Goal: Task Accomplishment & Management: Manage account settings

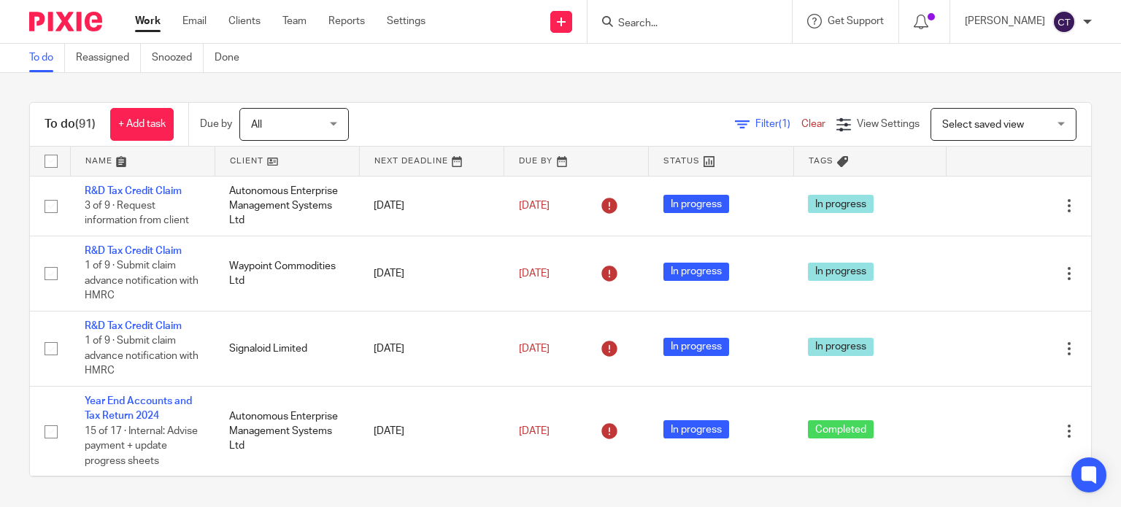
click at [646, 20] on input "Search" at bounding box center [682, 24] width 131 height 13
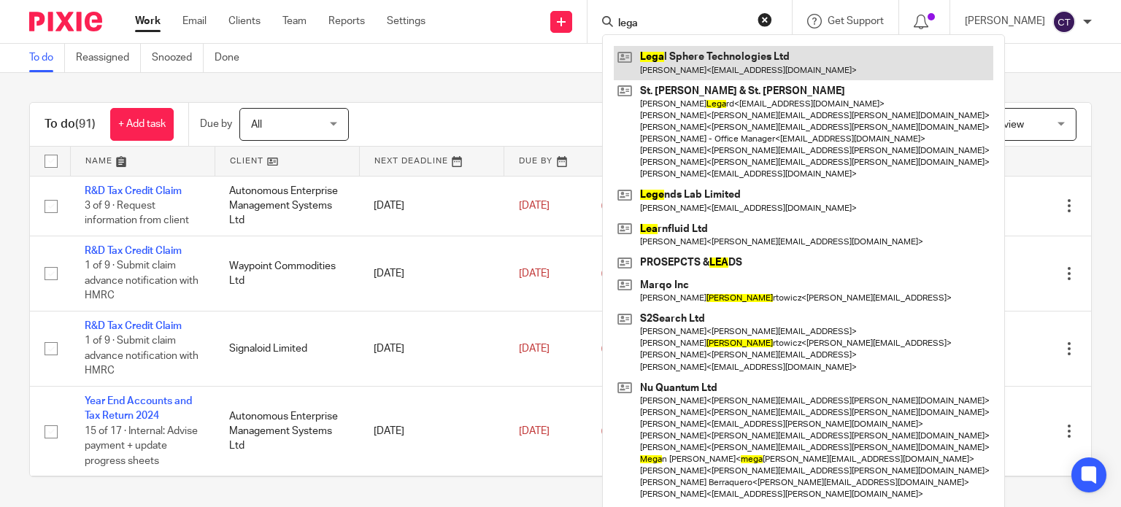
type input "lega"
click at [664, 60] on link at bounding box center [804, 63] width 380 height 34
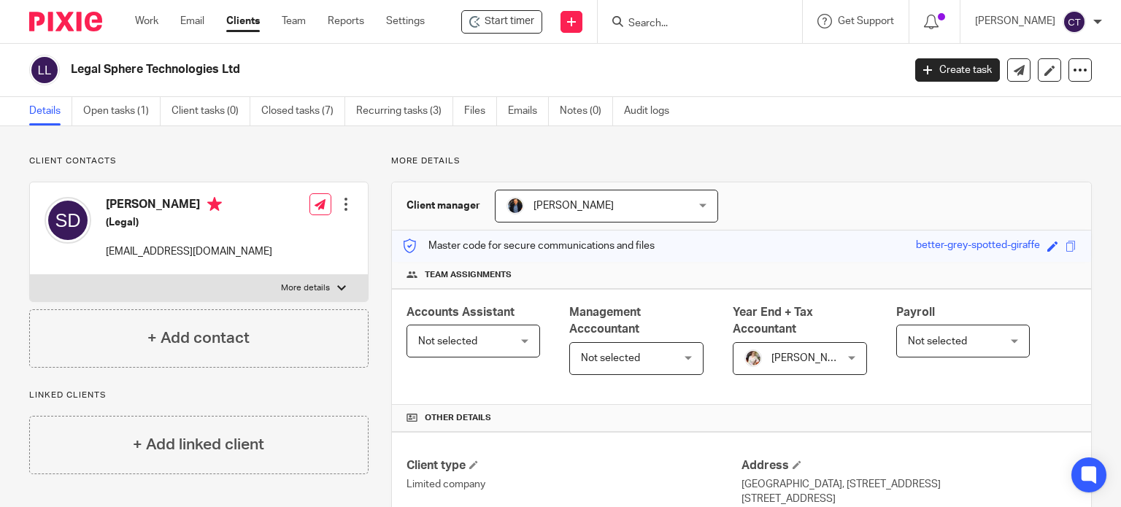
drag, startPoint x: 114, startPoint y: 110, endPoint x: 0, endPoint y: 115, distance: 114.0
click at [112, 109] on link "Open tasks (1)" at bounding box center [121, 111] width 77 height 28
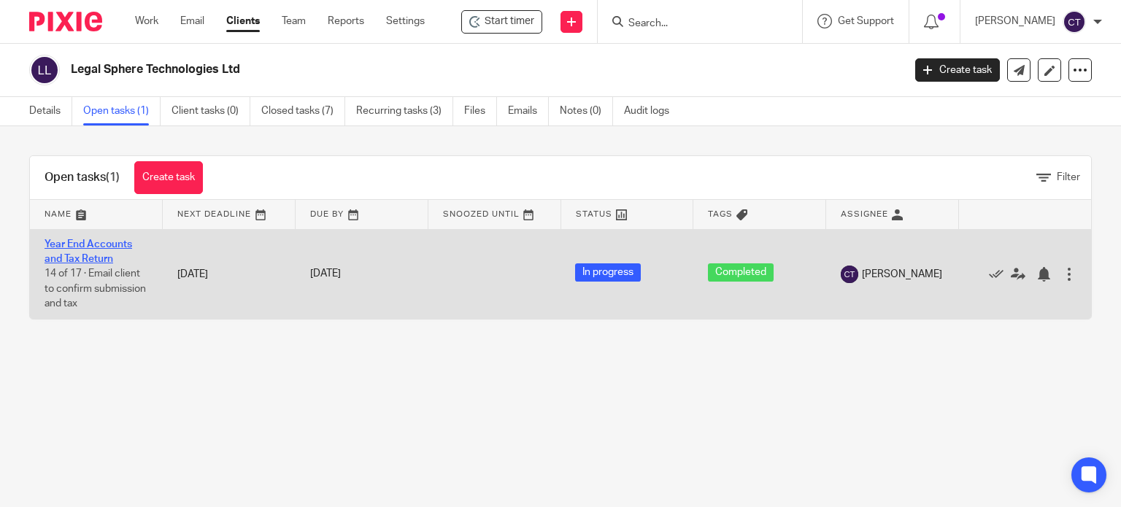
click at [61, 262] on link "Year End Accounts and Tax Return" at bounding box center [89, 251] width 88 height 25
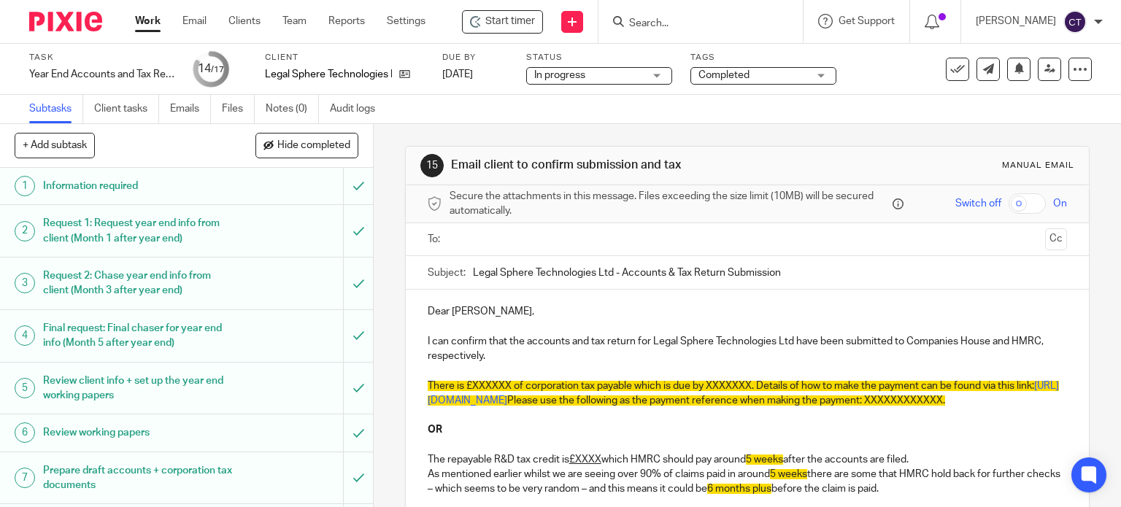
click at [464, 242] on input "text" at bounding box center [747, 239] width 585 height 17
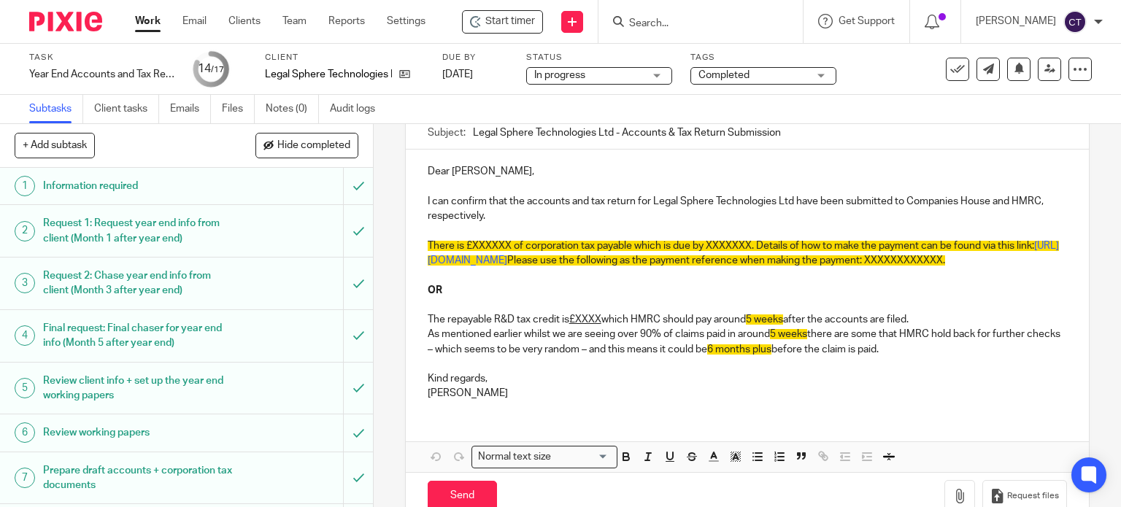
scroll to position [146, 0]
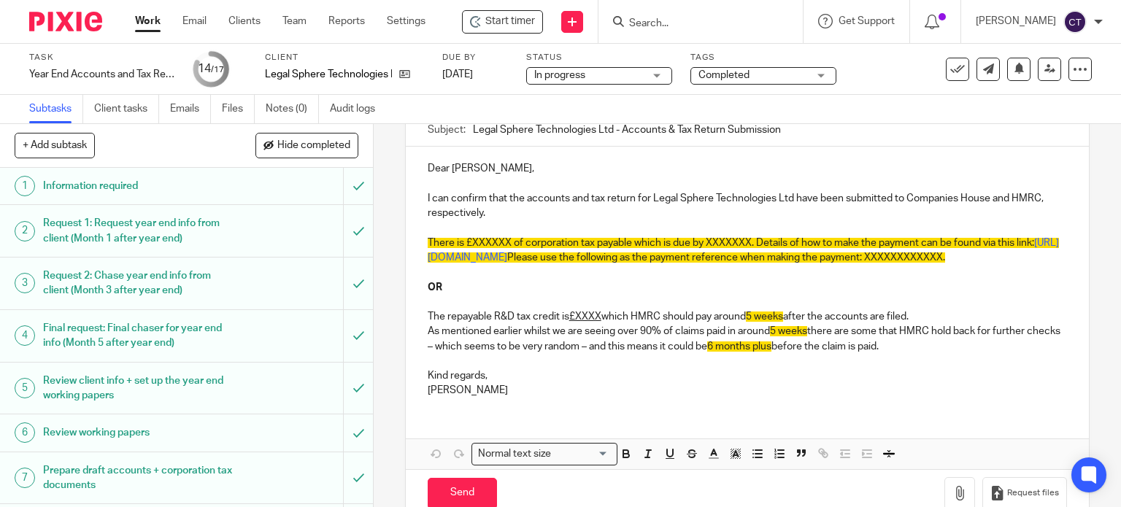
click at [412, 237] on div "Dear Sioned, I can confirm that the accounts and tax return for Legal Sphere Te…" at bounding box center [748, 278] width 684 height 262
drag, startPoint x: 466, startPoint y: 239, endPoint x: 495, endPoint y: 237, distance: 29.3
click at [470, 240] on span "There is £XXXXXX of corporation tax payable which is due by XXXXXXX. Details of…" at bounding box center [731, 243] width 607 height 10
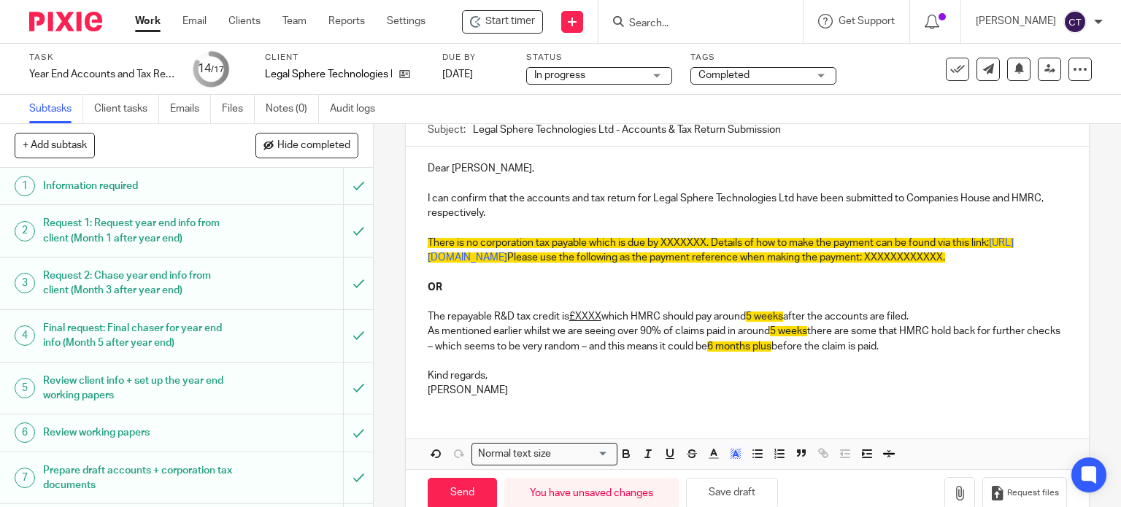
drag, startPoint x: 582, startPoint y: 238, endPoint x: 597, endPoint y: 237, distance: 15.3
click at [585, 239] on span "There is no corporation tax payable which is due by XXXXXXX. Details of how to …" at bounding box center [708, 243] width 561 height 10
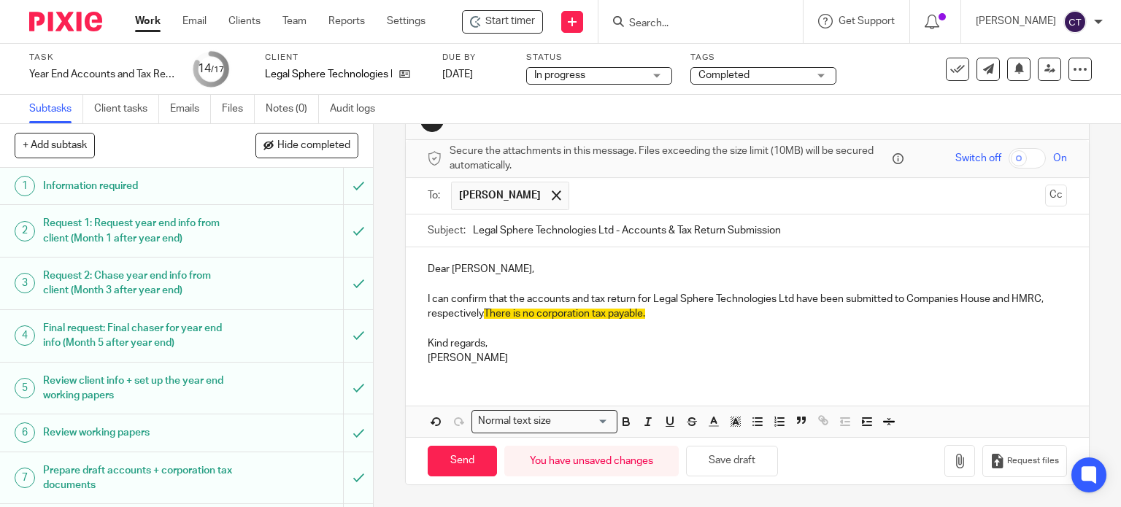
scroll to position [43, 0]
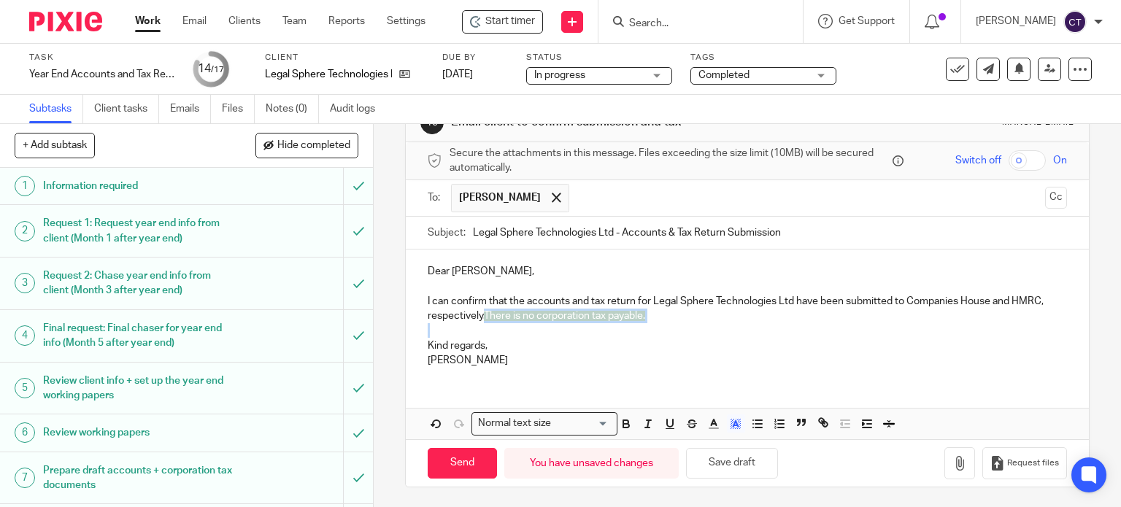
drag, startPoint x: 481, startPoint y: 312, endPoint x: 746, endPoint y: 341, distance: 266.6
click at [739, 329] on div "Dear Sioned, I can confirm that the accounts and tax return for Legal Sphere Te…" at bounding box center [748, 314] width 684 height 129
click at [734, 421] on icon "button" at bounding box center [735, 424] width 13 height 13
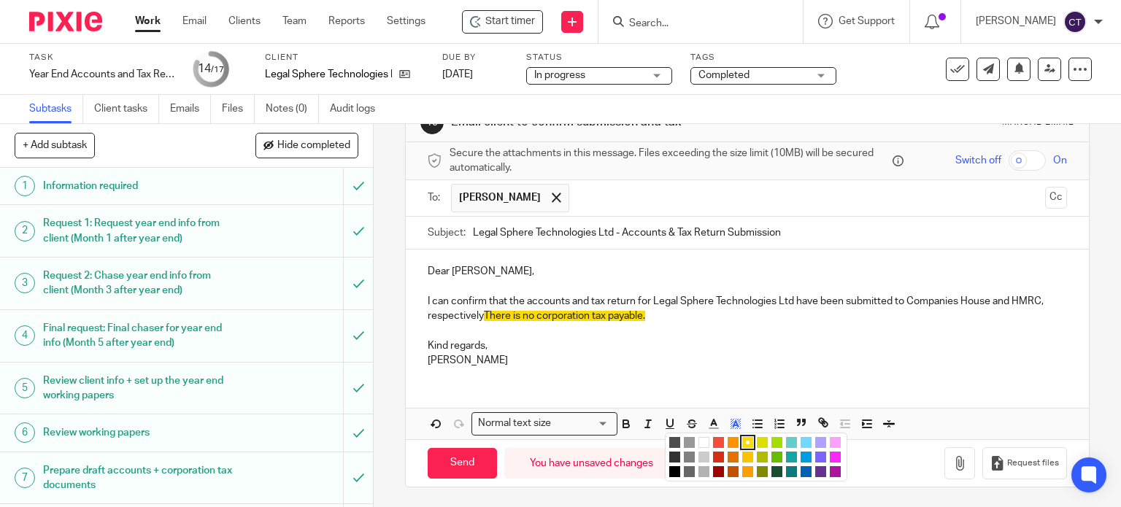
click at [699, 437] on li "color:#FFFFFF" at bounding box center [704, 442] width 11 height 11
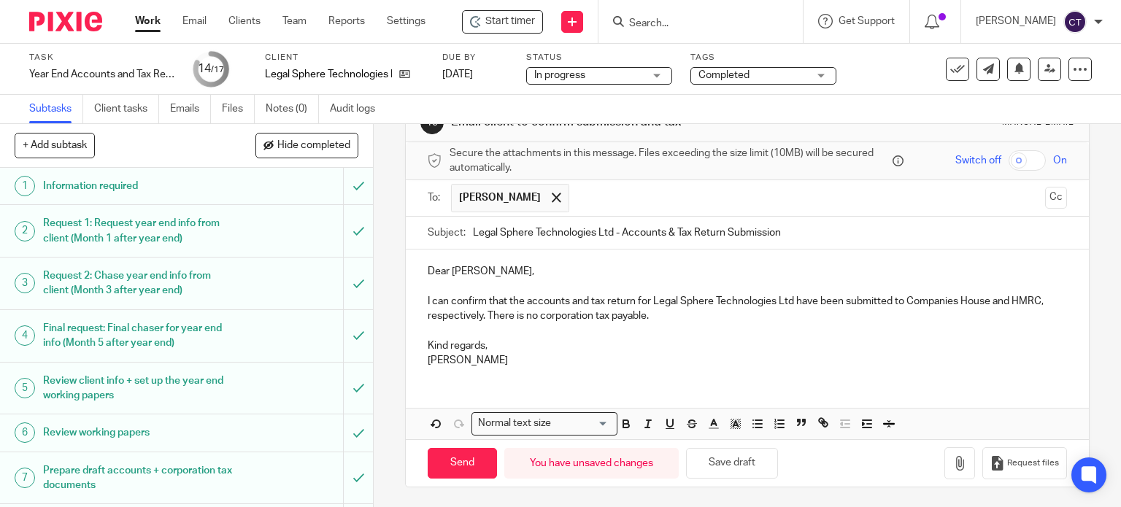
click at [582, 351] on p "Kind regards," at bounding box center [748, 346] width 640 height 15
click at [467, 450] on input "Send" at bounding box center [462, 463] width 69 height 31
type input "Sent"
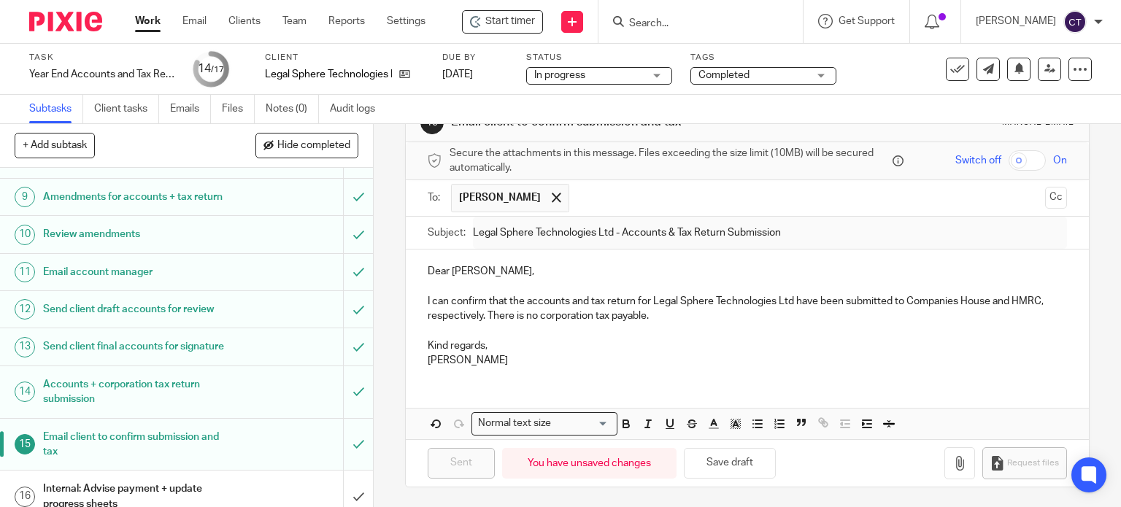
scroll to position [458, 0]
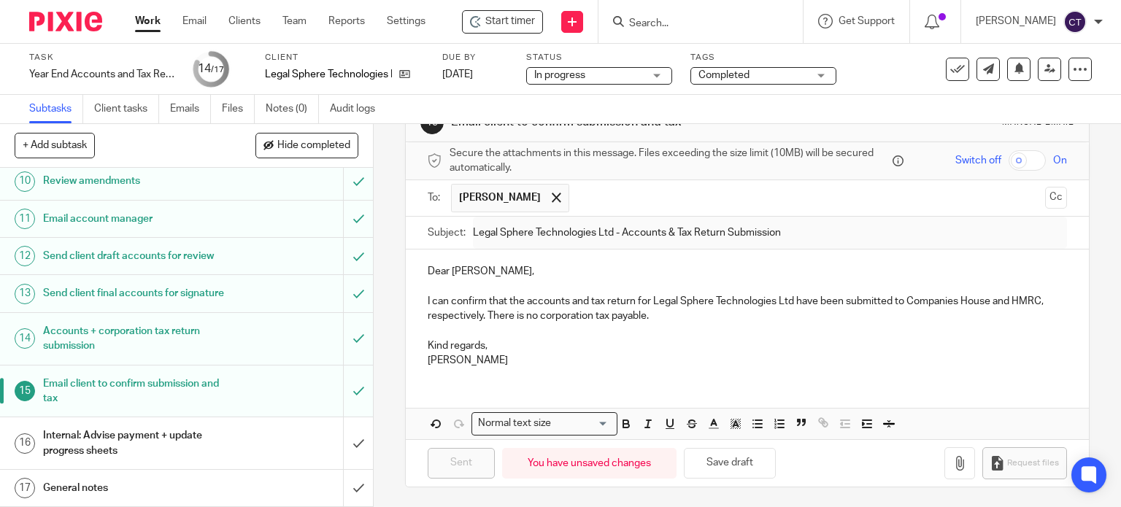
click at [283, 434] on div "Internal: Advise payment + update progress sheets" at bounding box center [185, 443] width 285 height 37
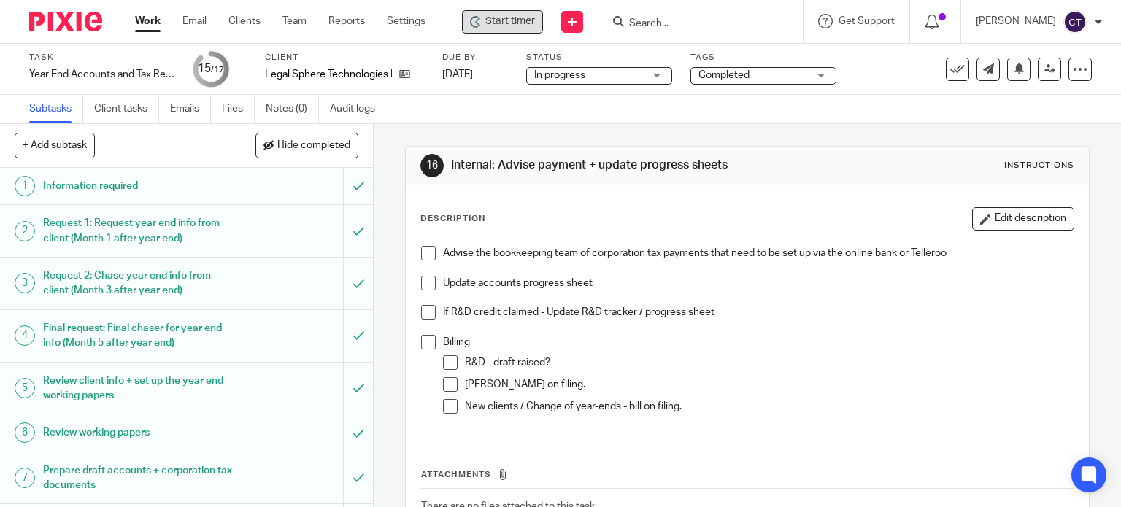
click at [515, 20] on span "Start timer" at bounding box center [510, 21] width 50 height 15
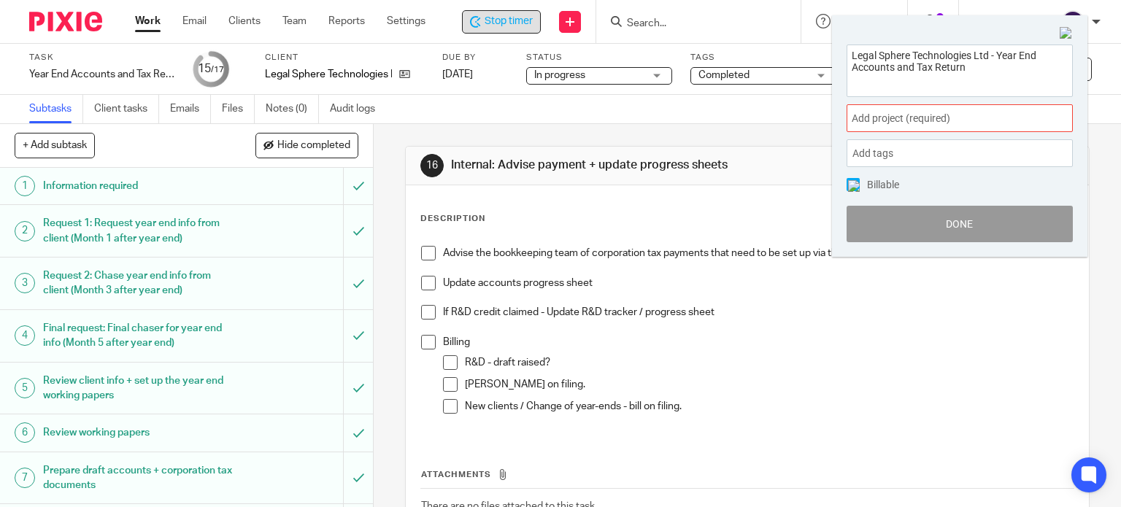
click at [861, 121] on span "Add project (required) :" at bounding box center [944, 118] width 184 height 15
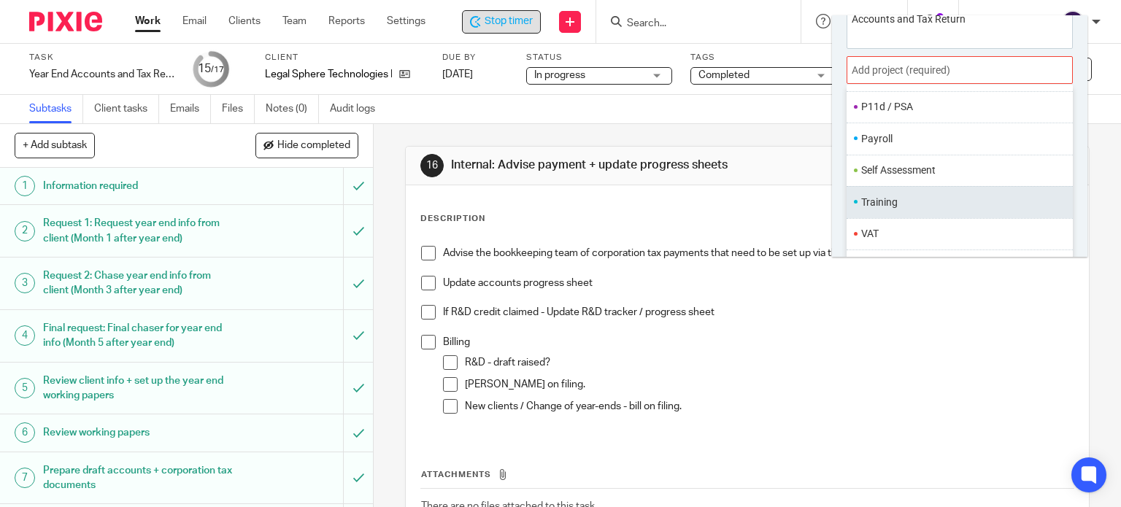
scroll to position [72, 0]
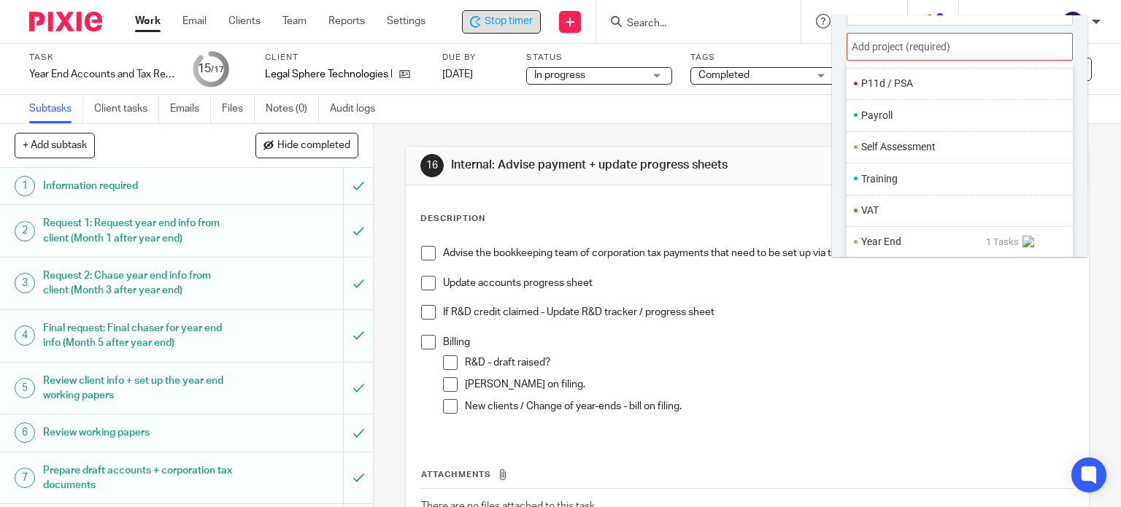
click at [888, 236] on li "Year End" at bounding box center [923, 241] width 125 height 15
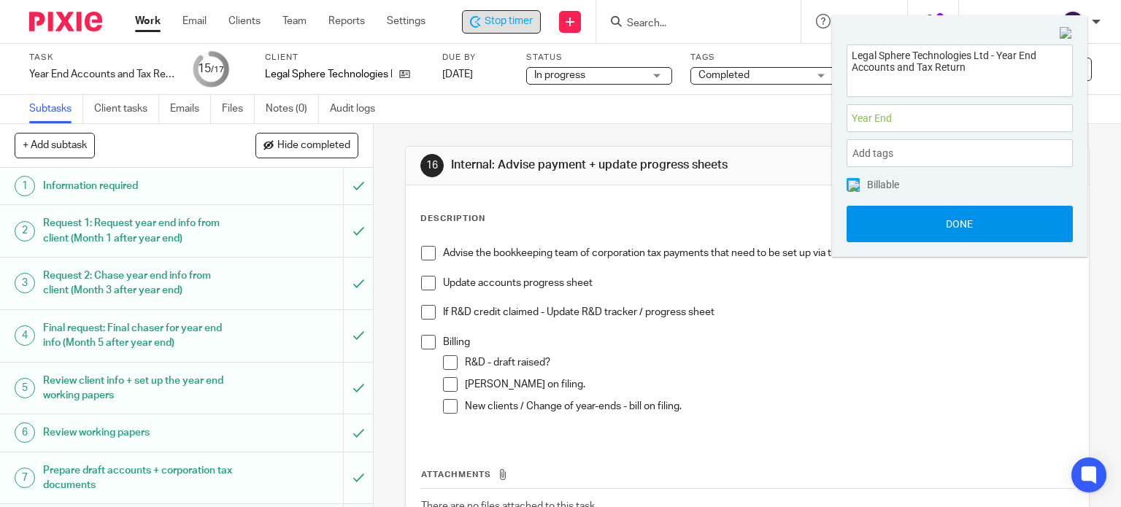
click at [889, 225] on button "Done" at bounding box center [960, 224] width 226 height 37
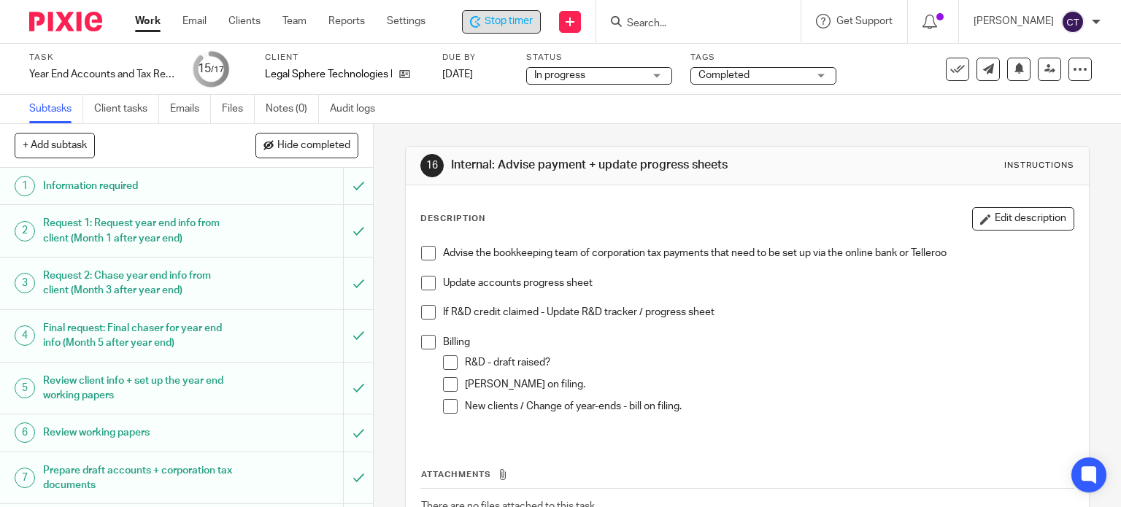
click at [491, 15] on span "Stop timer" at bounding box center [509, 21] width 48 height 15
click at [421, 249] on span at bounding box center [428, 253] width 15 height 15
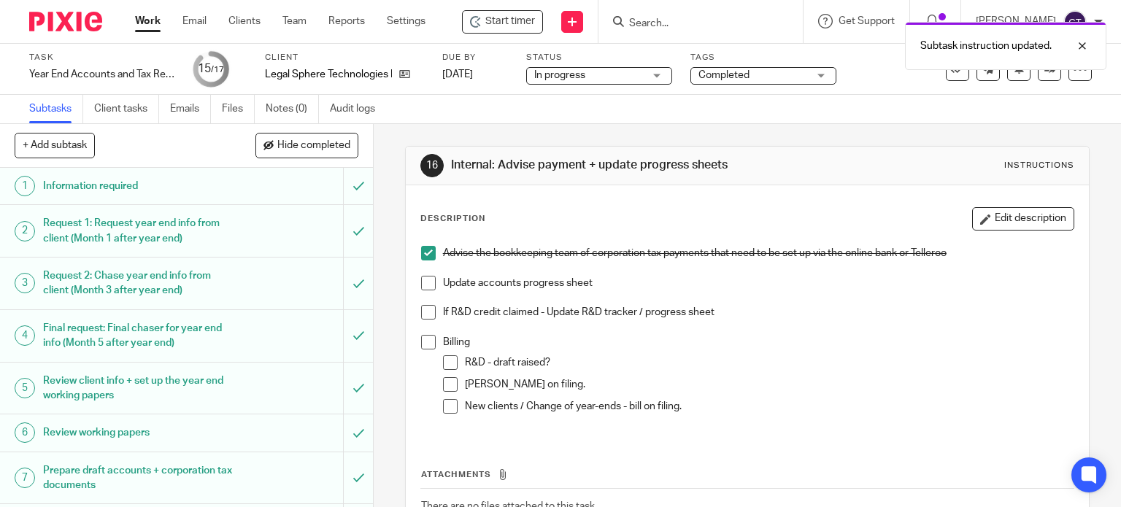
click at [426, 283] on span at bounding box center [428, 283] width 15 height 15
click at [426, 341] on span at bounding box center [428, 342] width 15 height 15
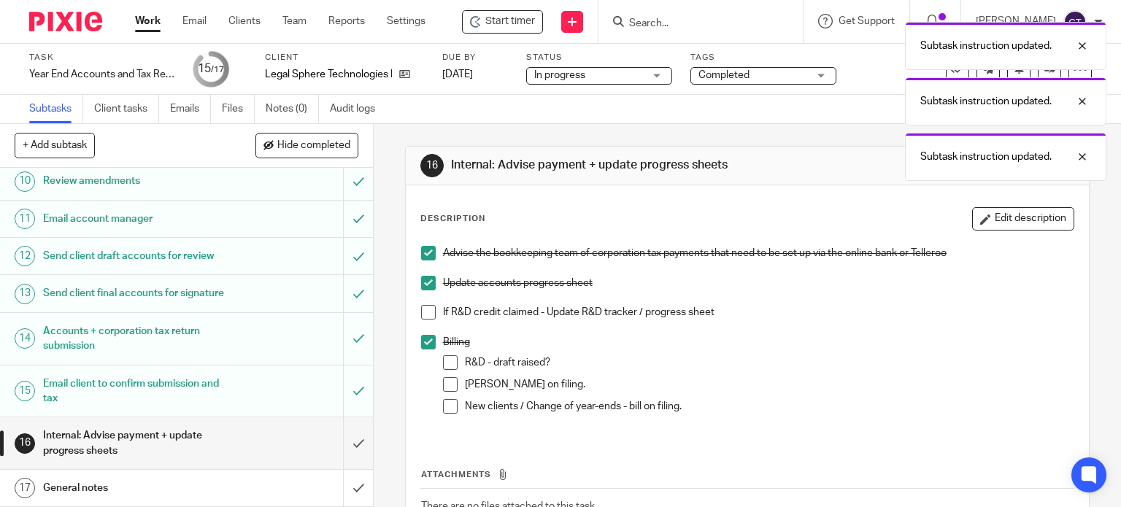
scroll to position [458, 0]
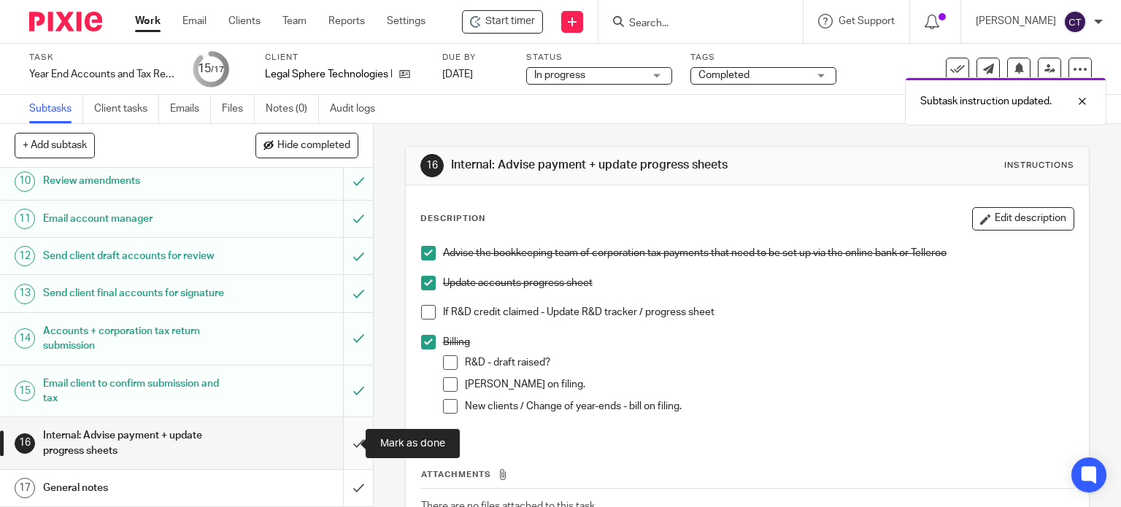
click at [347, 439] on input "submit" at bounding box center [186, 444] width 373 height 52
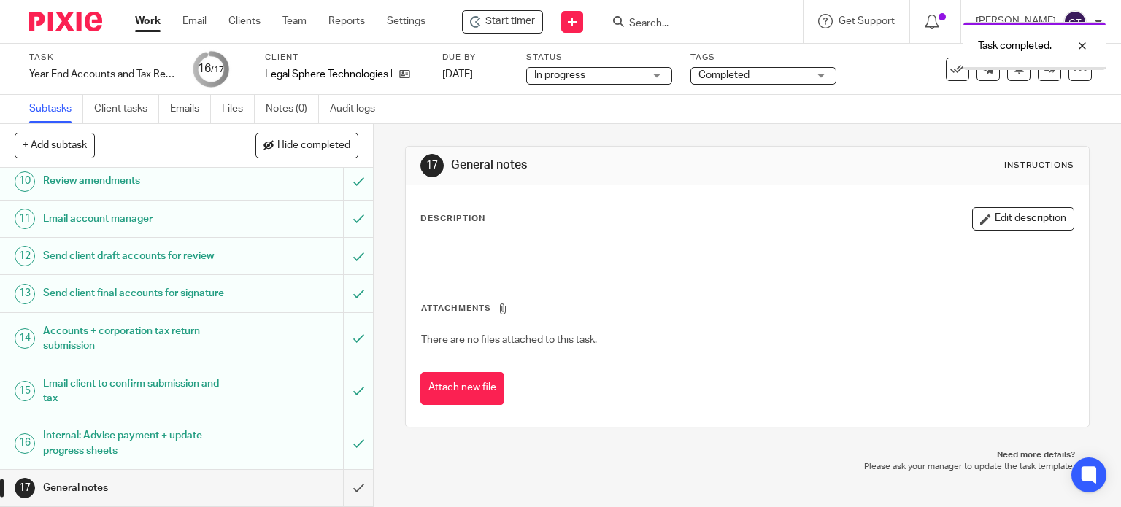
scroll to position [458, 0]
click at [333, 485] on input "submit" at bounding box center [186, 488] width 373 height 37
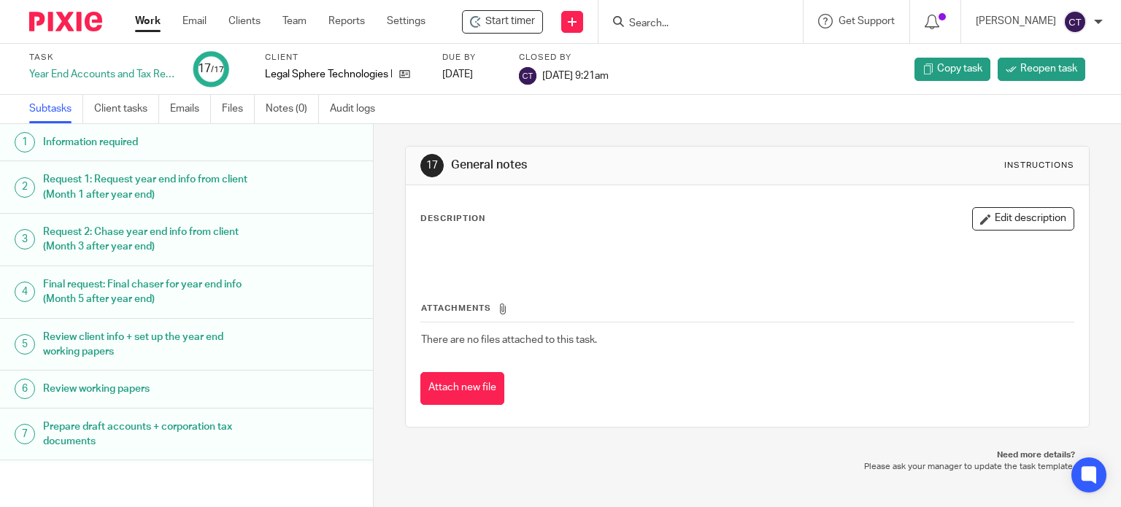
click at [672, 18] on input "Search" at bounding box center [693, 24] width 131 height 13
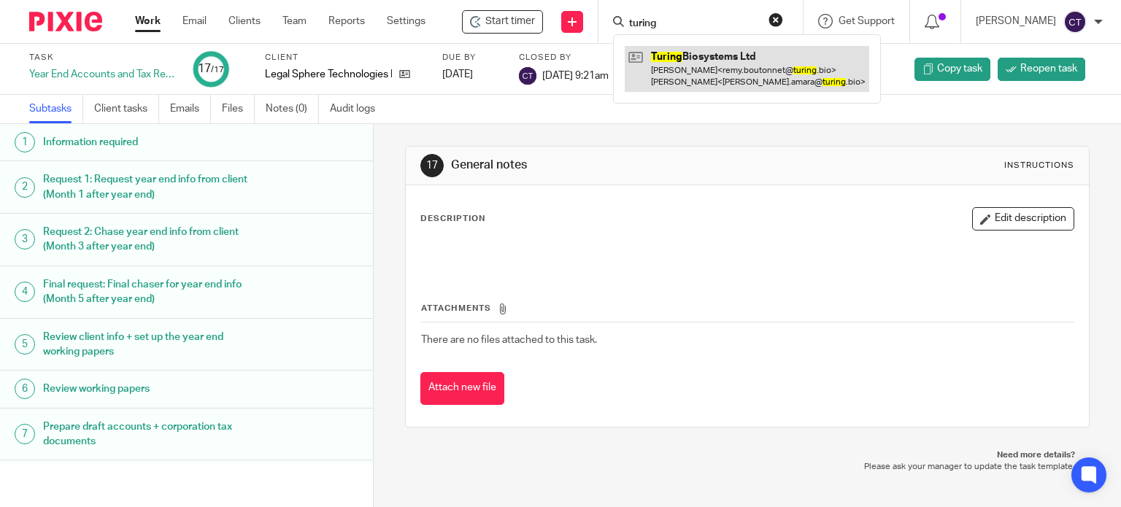
type input "turing"
click at [700, 59] on link at bounding box center [747, 68] width 245 height 45
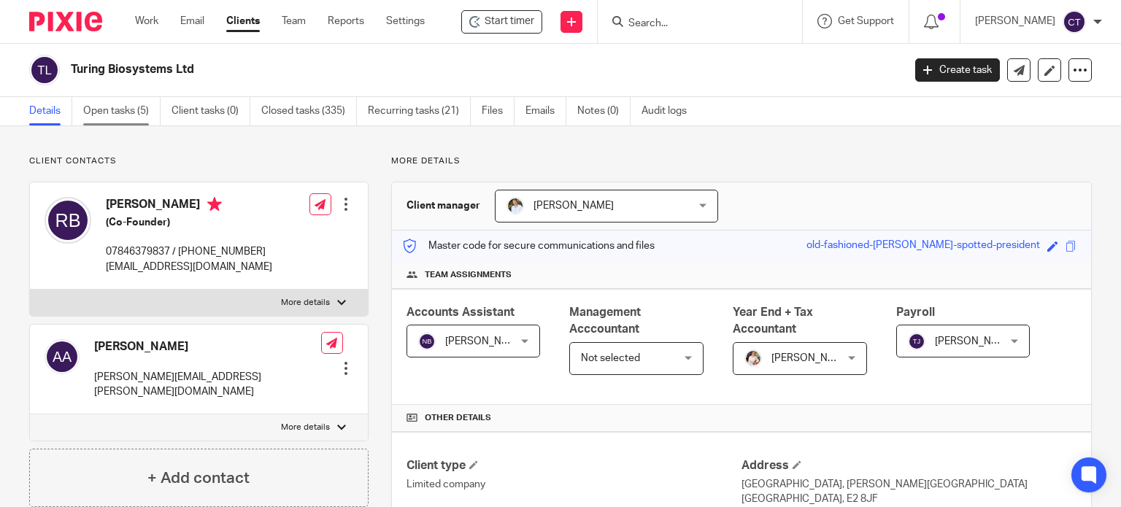
click at [95, 110] on link "Open tasks (5)" at bounding box center [121, 111] width 77 height 28
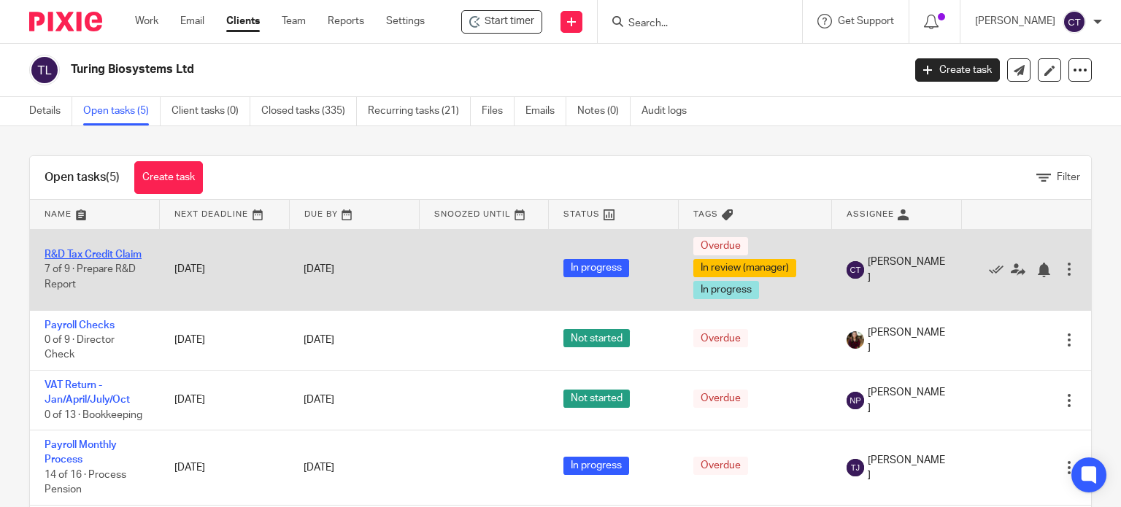
click at [85, 250] on link "R&D Tax Credit Claim" at bounding box center [93, 255] width 97 height 10
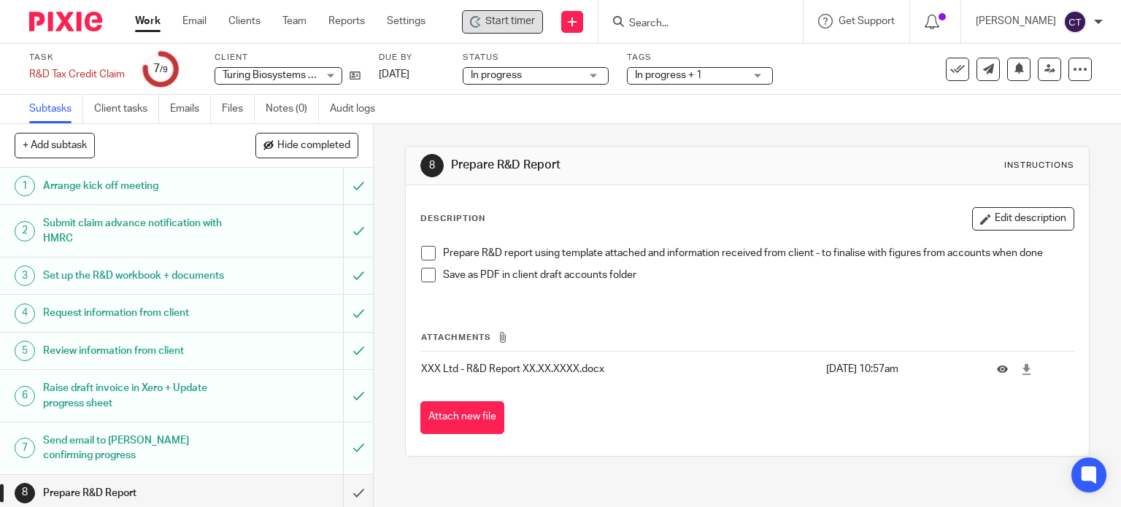
click at [506, 23] on span "Start timer" at bounding box center [510, 21] width 50 height 15
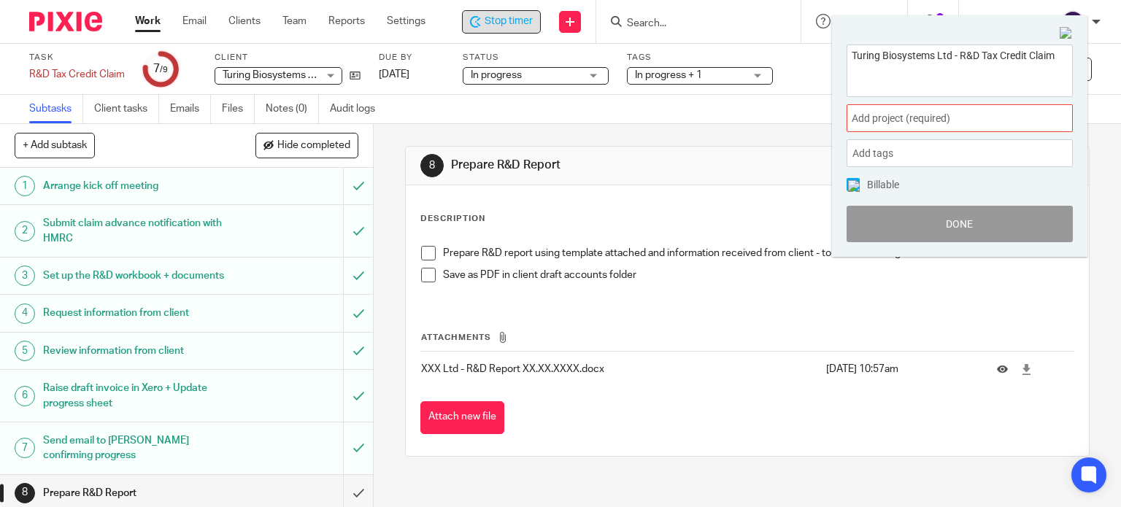
click at [902, 113] on span "Add project (required) :" at bounding box center [944, 118] width 184 height 15
click at [572, 133] on div "8 Prepare R&D Report Instructions Description Edit description Prepare R&D repo…" at bounding box center [747, 301] width 685 height 355
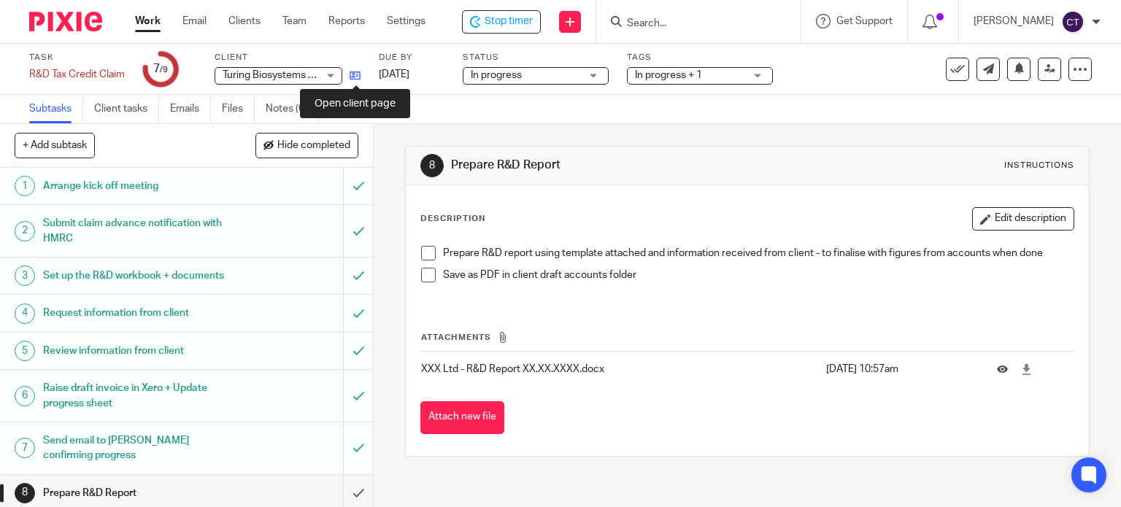
click at [354, 75] on icon at bounding box center [355, 75] width 11 height 11
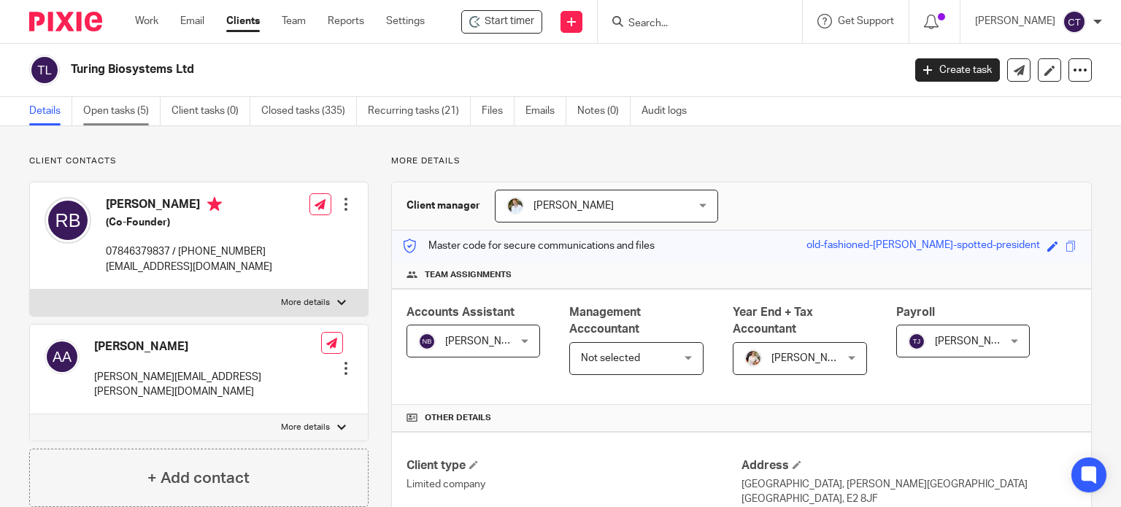
click at [135, 113] on link "Open tasks (5)" at bounding box center [121, 111] width 77 height 28
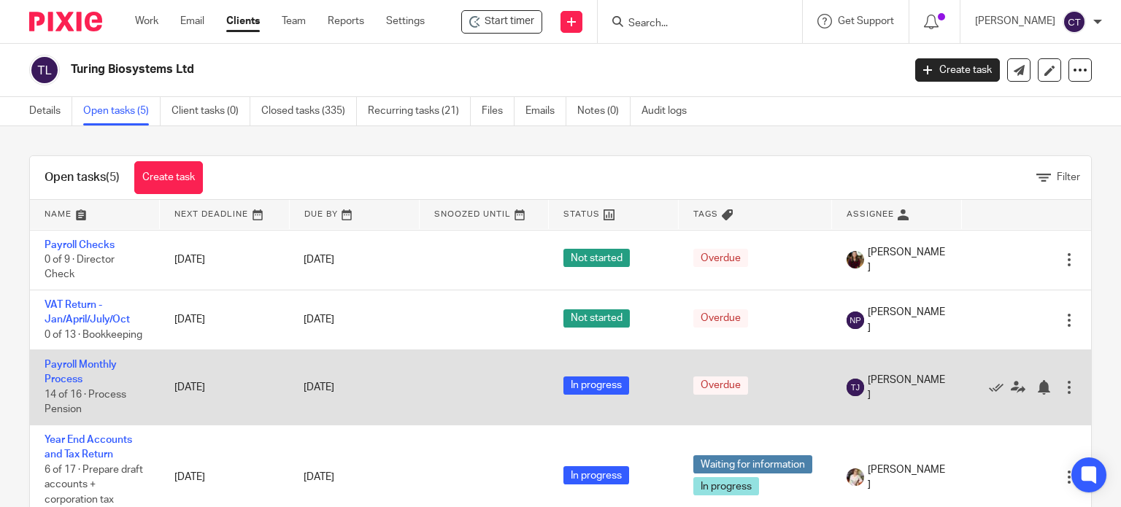
scroll to position [108, 0]
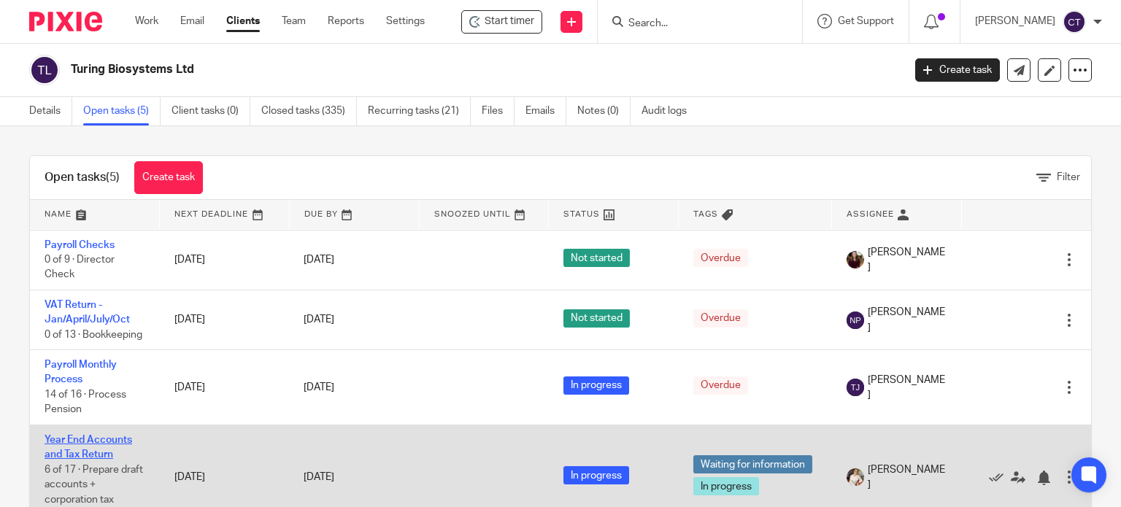
click at [88, 435] on link "Year End Accounts and Tax Return" at bounding box center [89, 447] width 88 height 25
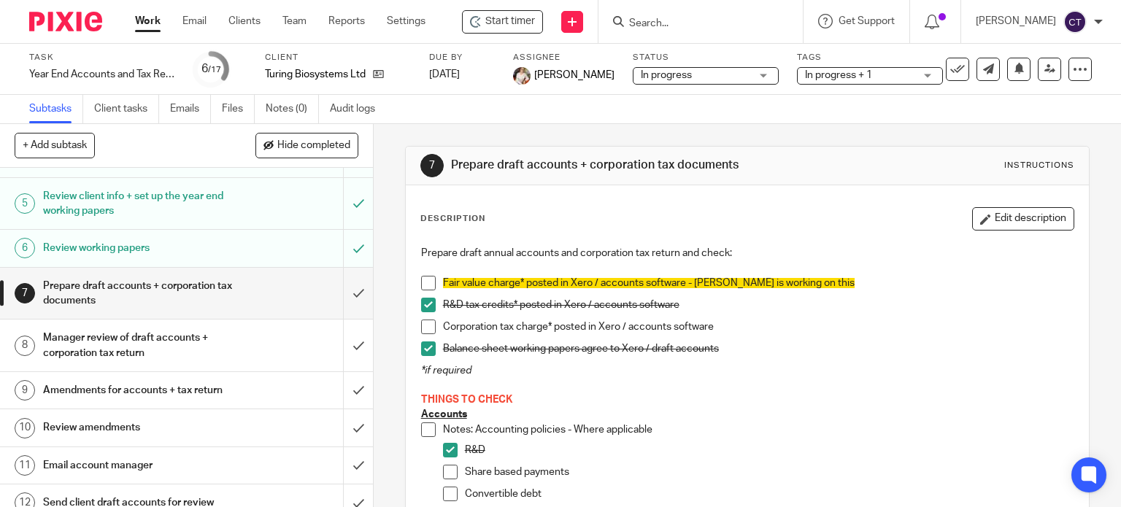
scroll to position [219, 0]
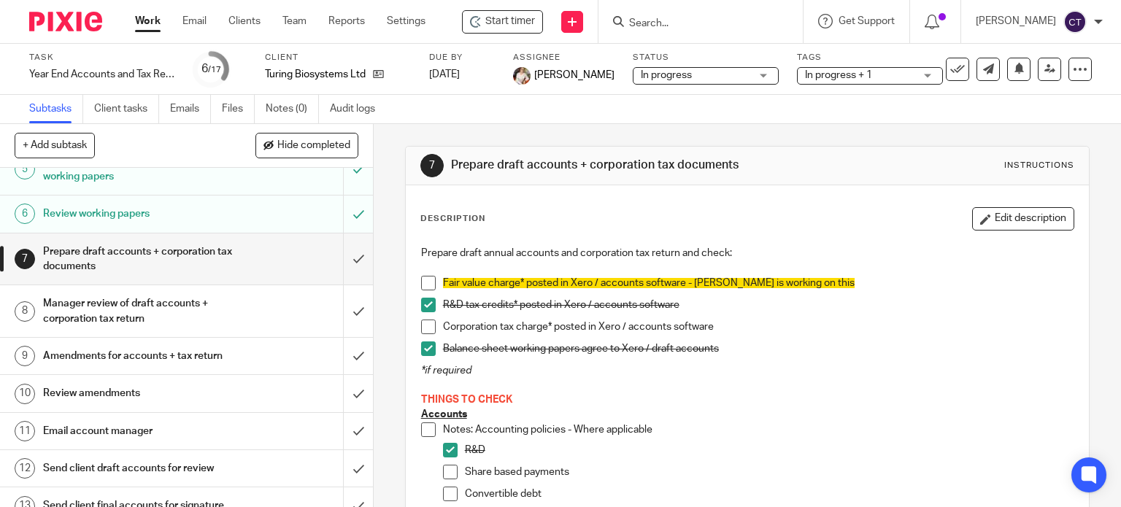
click at [93, 316] on h1 "Manager review of draft accounts + corporation tax return" at bounding box center [138, 311] width 191 height 37
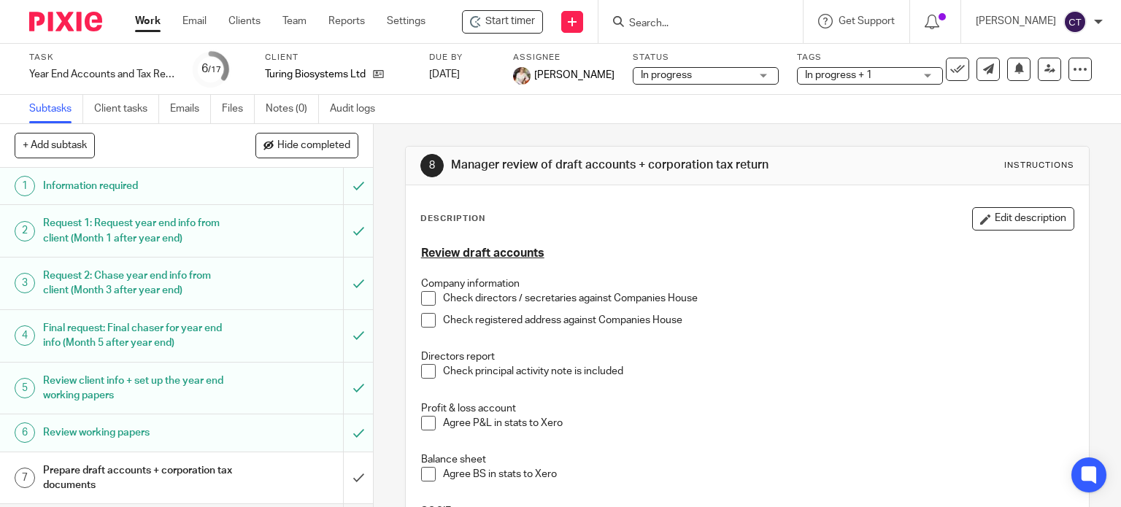
drag, startPoint x: 505, startPoint y: 27, endPoint x: 526, endPoint y: 42, distance: 25.1
click at [505, 27] on span "Start timer" at bounding box center [510, 21] width 50 height 15
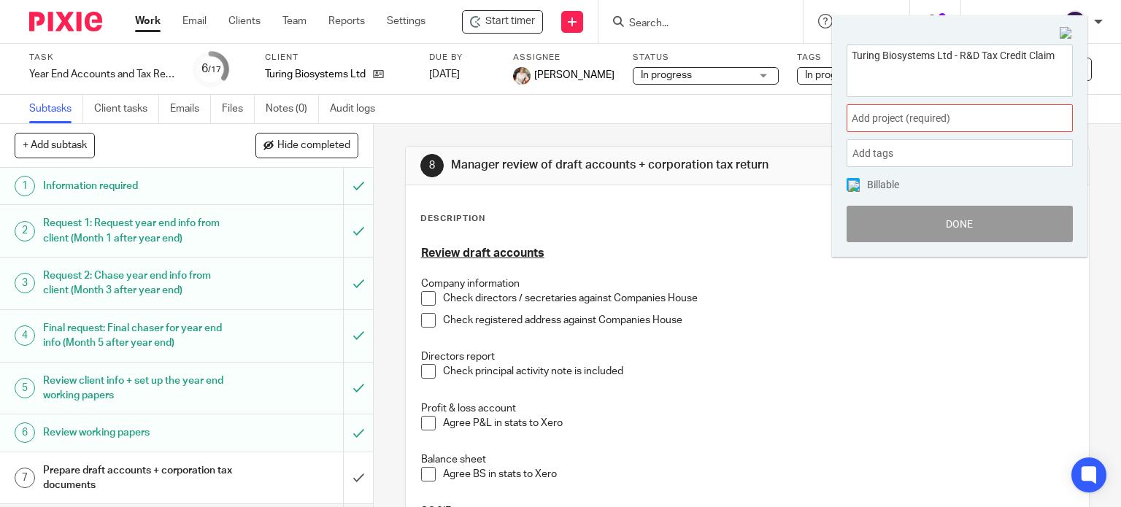
click at [864, 114] on span "Add project (required) :" at bounding box center [944, 118] width 184 height 15
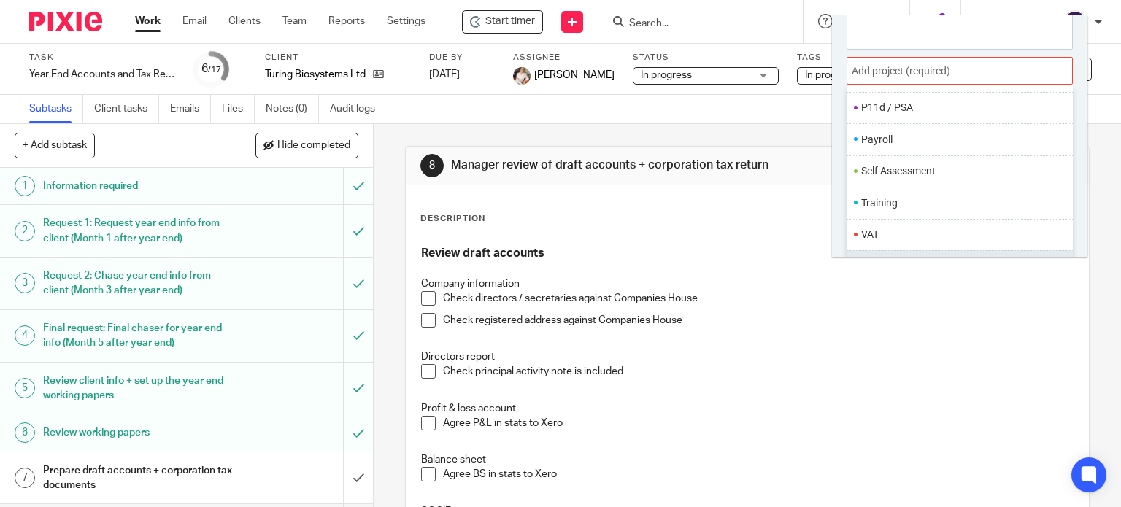
scroll to position [72, 0]
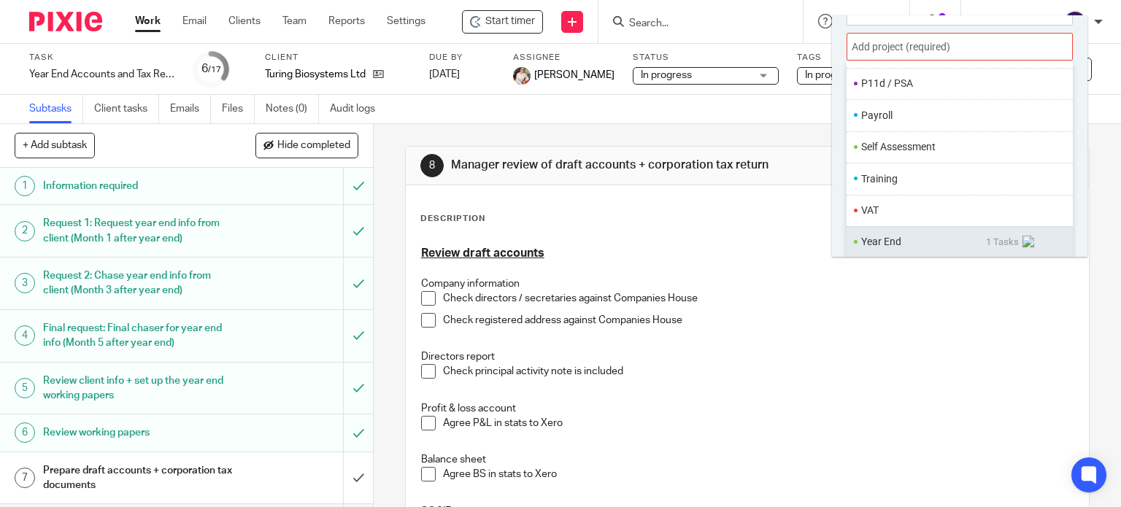
click at [888, 234] on li "Year End" at bounding box center [923, 241] width 125 height 15
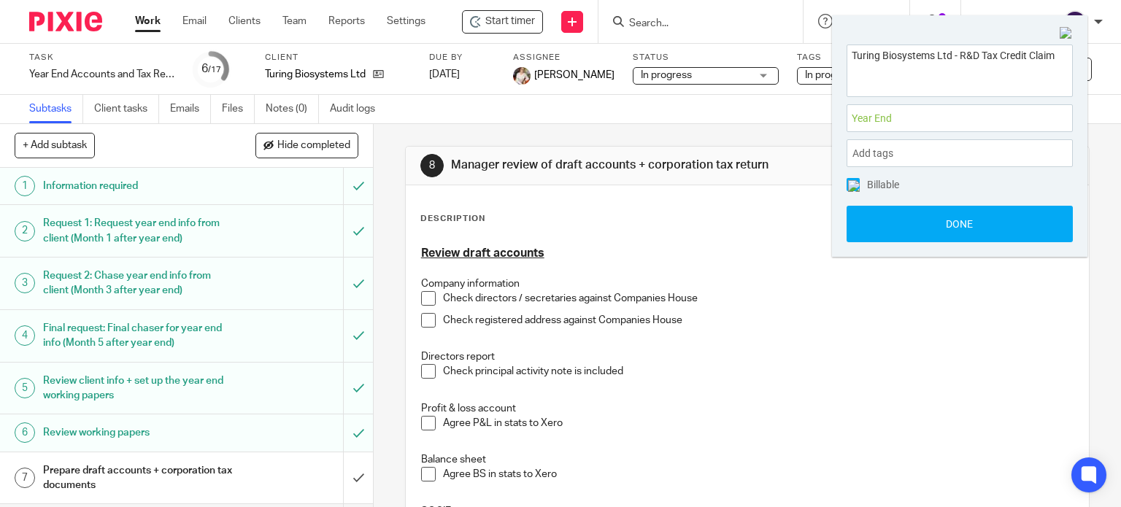
scroll to position [0, 0]
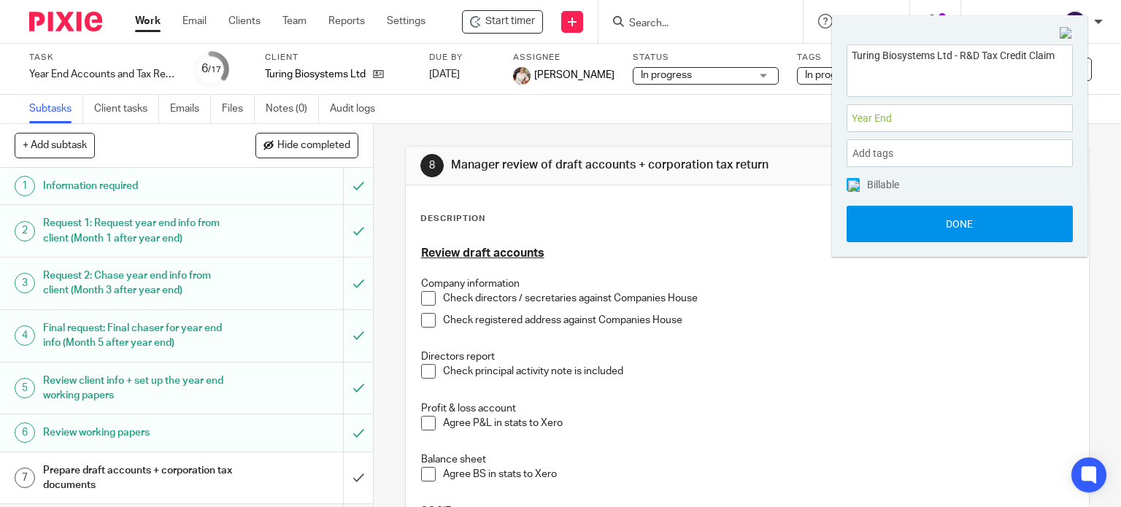
click at [882, 220] on button "Done" at bounding box center [960, 224] width 226 height 37
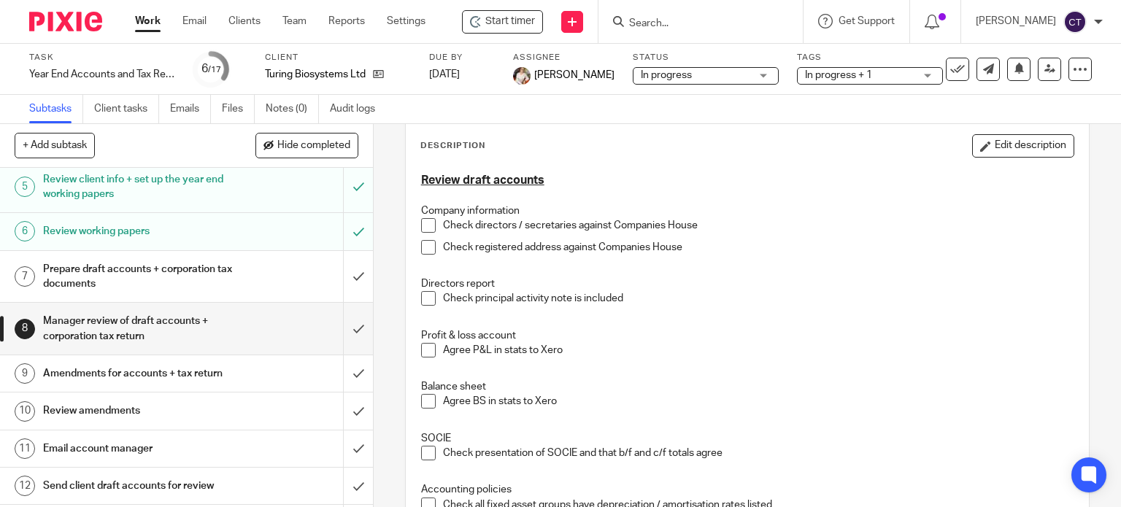
scroll to position [219, 0]
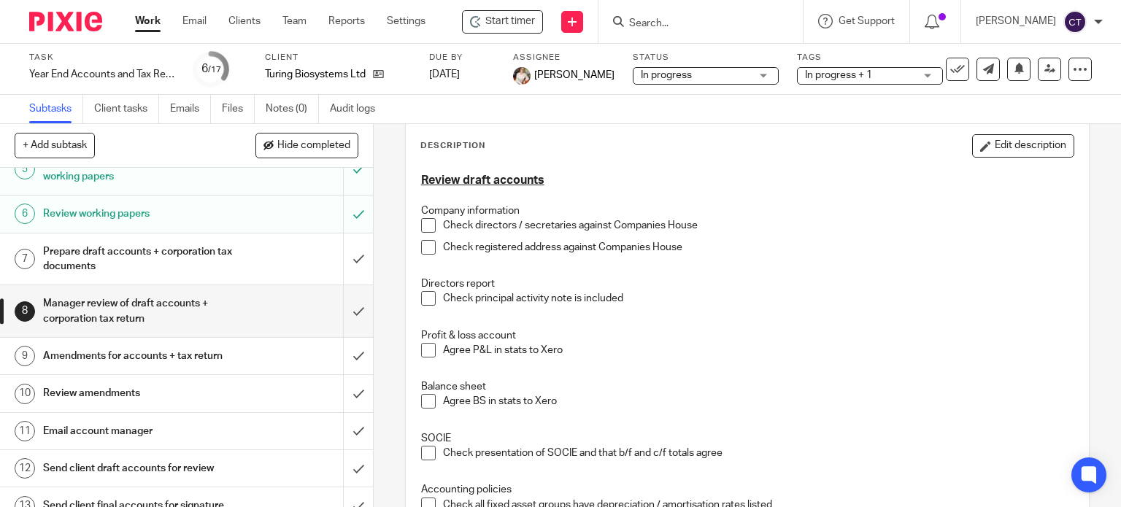
click at [164, 356] on h1 "Amendments for accounts + tax return" at bounding box center [138, 356] width 191 height 22
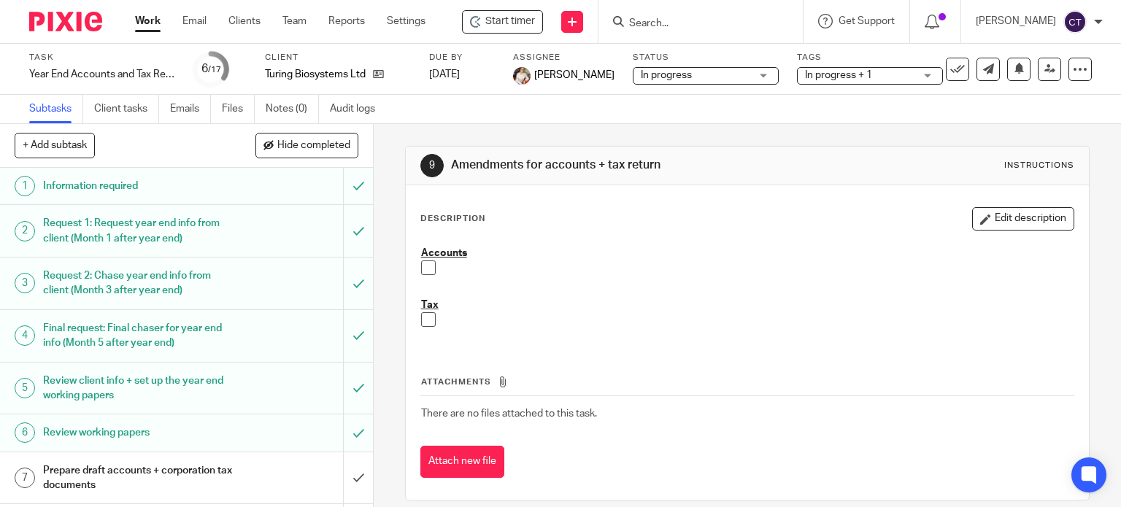
click at [454, 318] on p at bounding box center [758, 319] width 631 height 15
click at [1002, 216] on button "Edit description" at bounding box center [1023, 218] width 102 height 23
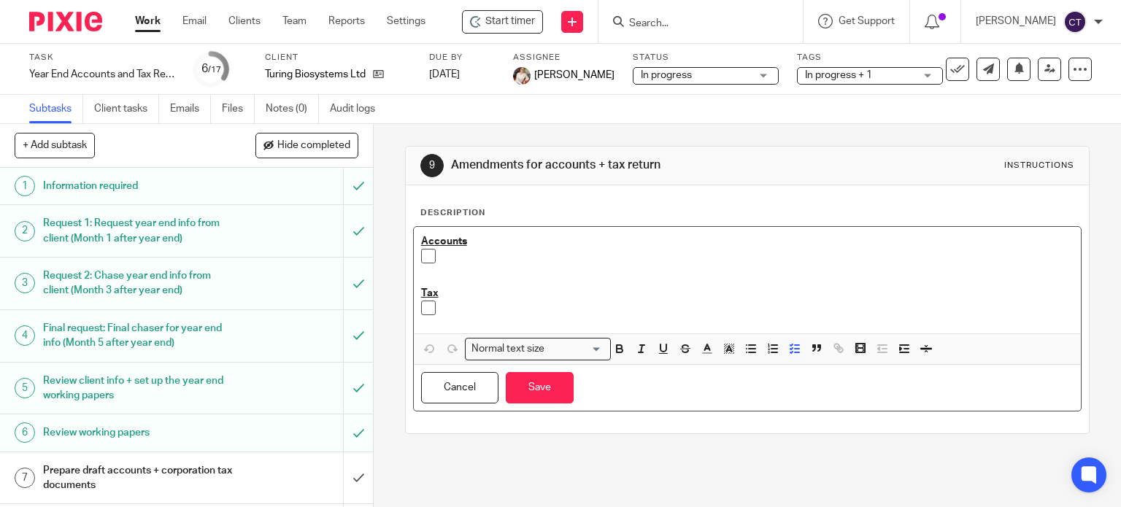
click at [464, 313] on p at bounding box center [758, 308] width 631 height 15
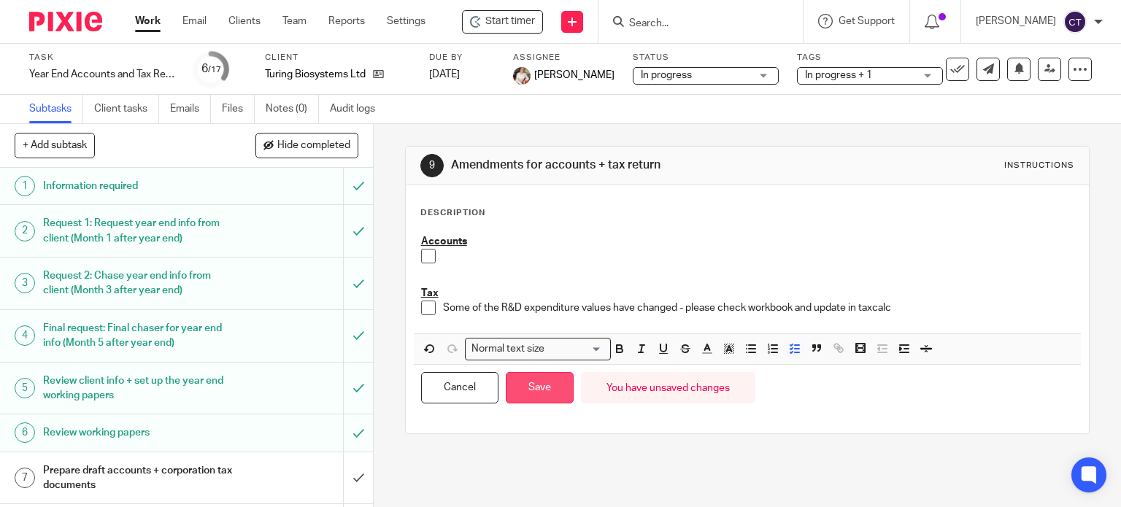
drag, startPoint x: 529, startPoint y: 391, endPoint x: 520, endPoint y: 396, distance: 10.5
click at [530, 391] on button "Save" at bounding box center [540, 387] width 68 height 31
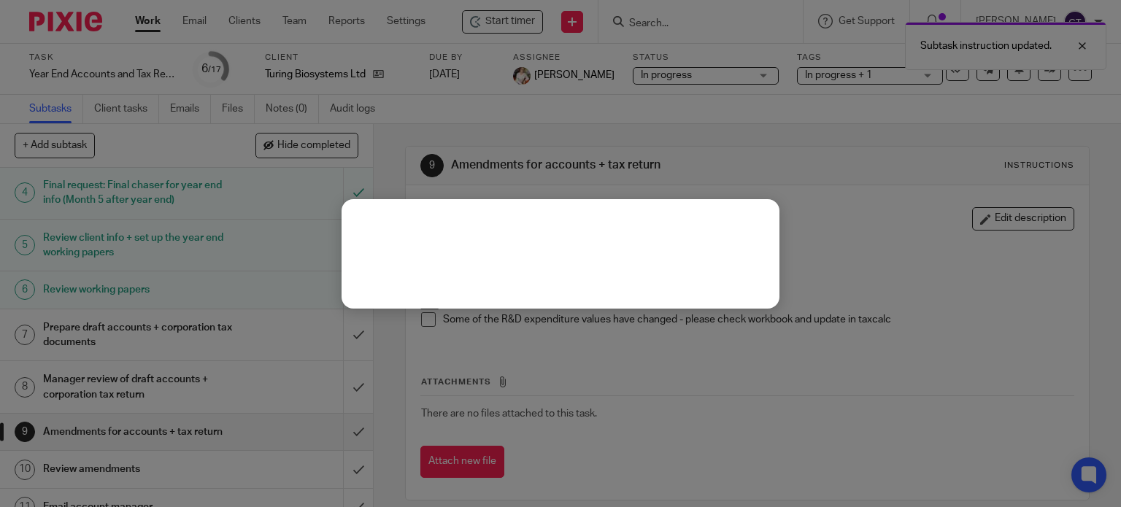
scroll to position [146, 0]
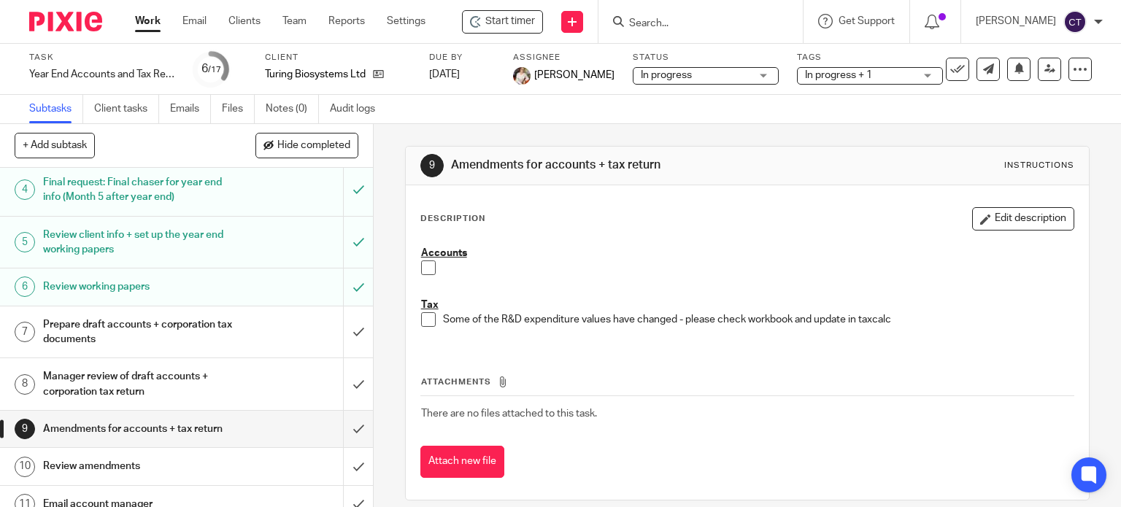
click at [92, 428] on h1 "Amendments for accounts + tax return" at bounding box center [138, 429] width 191 height 22
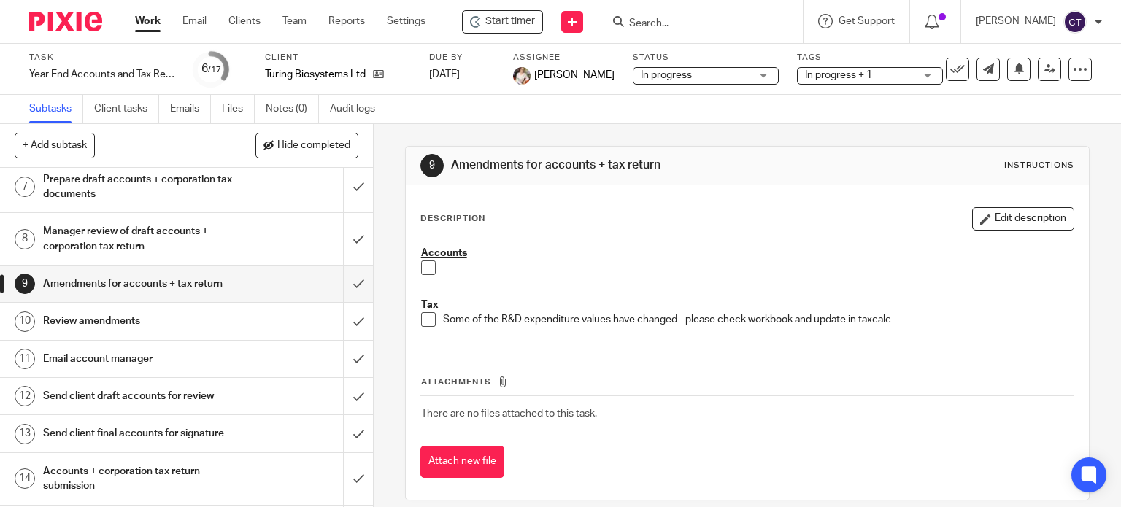
scroll to position [292, 0]
click at [112, 246] on h1 "Manager review of draft accounts + corporation tax return" at bounding box center [138, 238] width 191 height 37
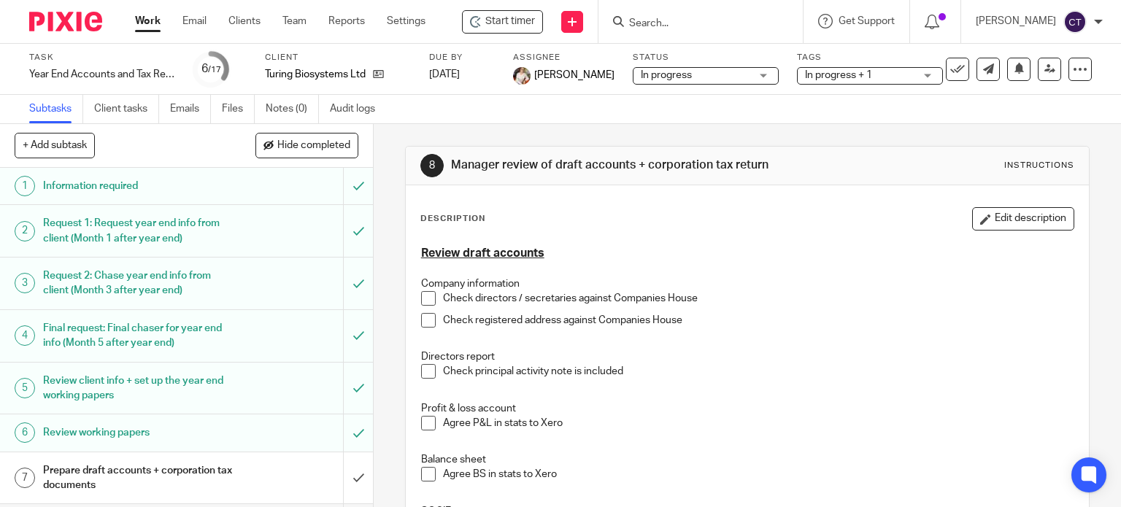
click at [426, 298] on span at bounding box center [428, 298] width 15 height 15
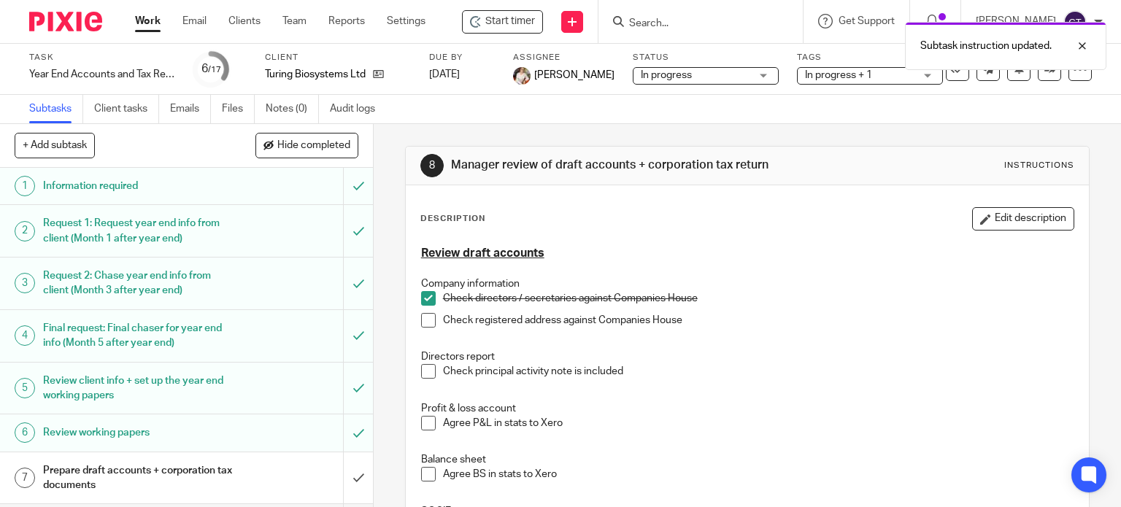
drag, startPoint x: 424, startPoint y: 318, endPoint x: 426, endPoint y: 330, distance: 11.8
click at [424, 320] on span at bounding box center [428, 320] width 15 height 15
drag, startPoint x: 427, startPoint y: 372, endPoint x: 426, endPoint y: 396, distance: 24.8
click at [427, 372] on span at bounding box center [428, 371] width 15 height 15
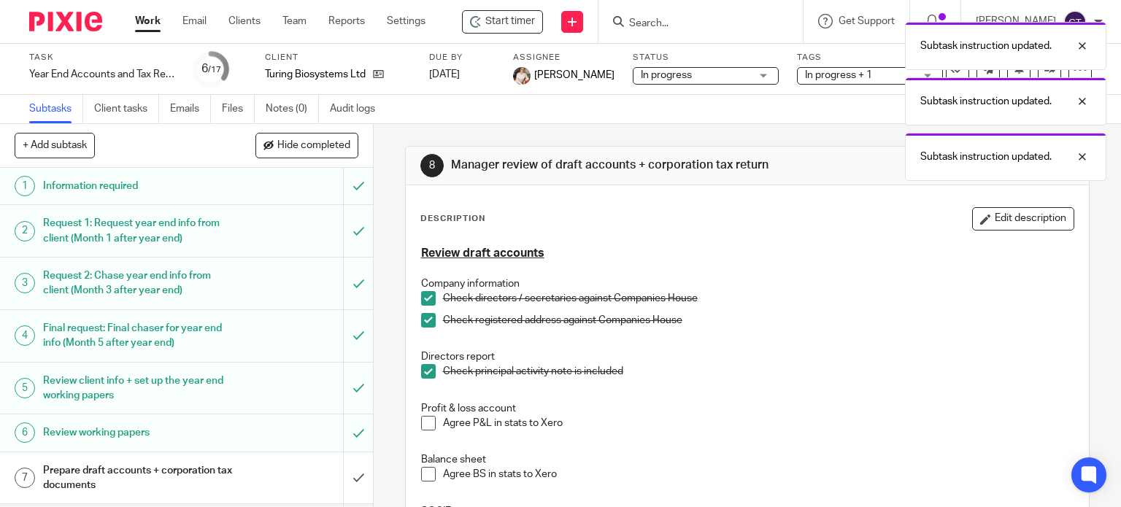
click at [422, 426] on span at bounding box center [428, 423] width 15 height 15
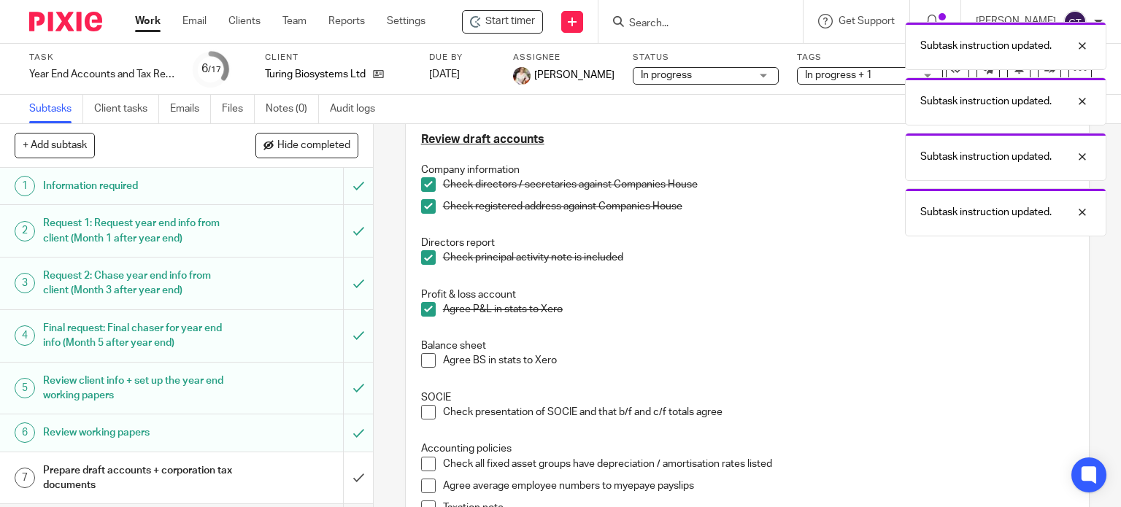
scroll to position [511, 0]
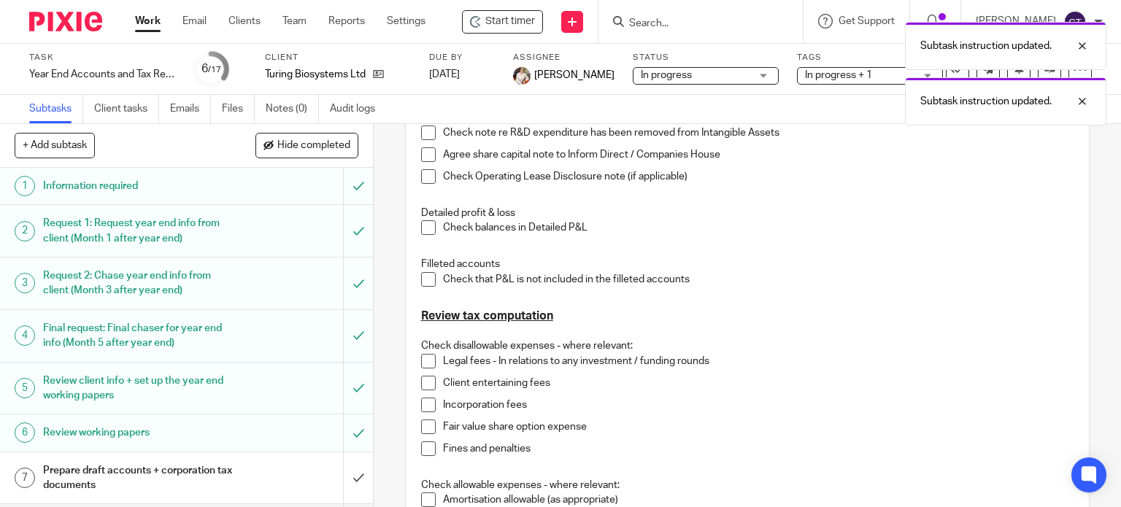
click at [421, 227] on span at bounding box center [428, 227] width 15 height 15
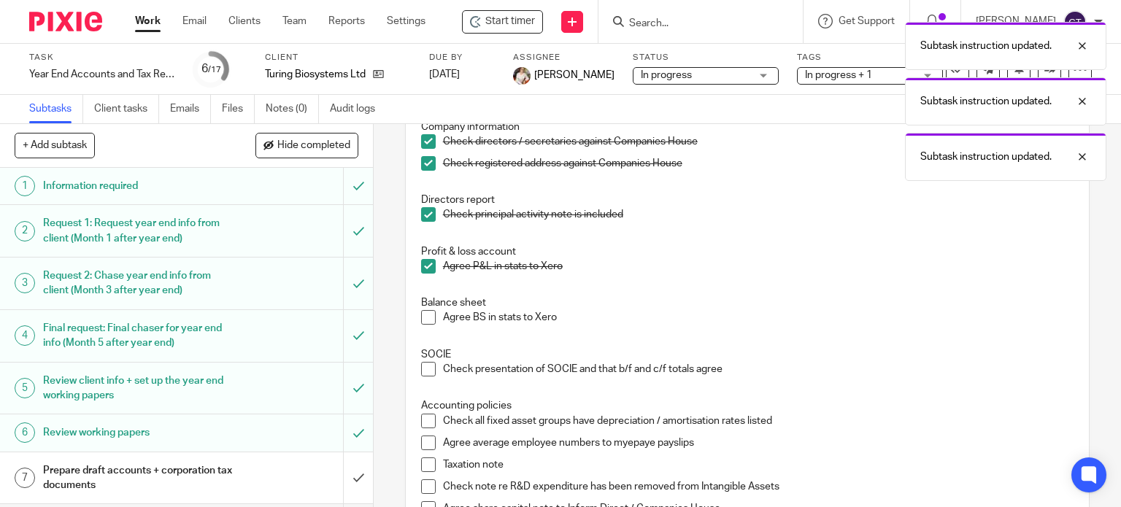
scroll to position [219, 0]
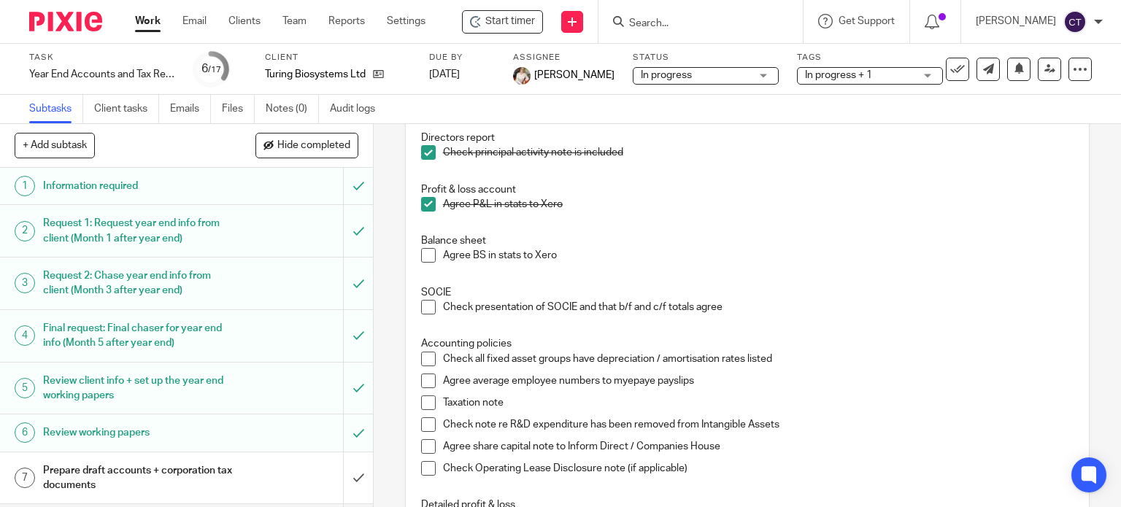
drag, startPoint x: 420, startPoint y: 254, endPoint x: 423, endPoint y: 264, distance: 9.9
click at [421, 255] on span at bounding box center [428, 255] width 15 height 15
click at [421, 309] on span at bounding box center [428, 307] width 15 height 15
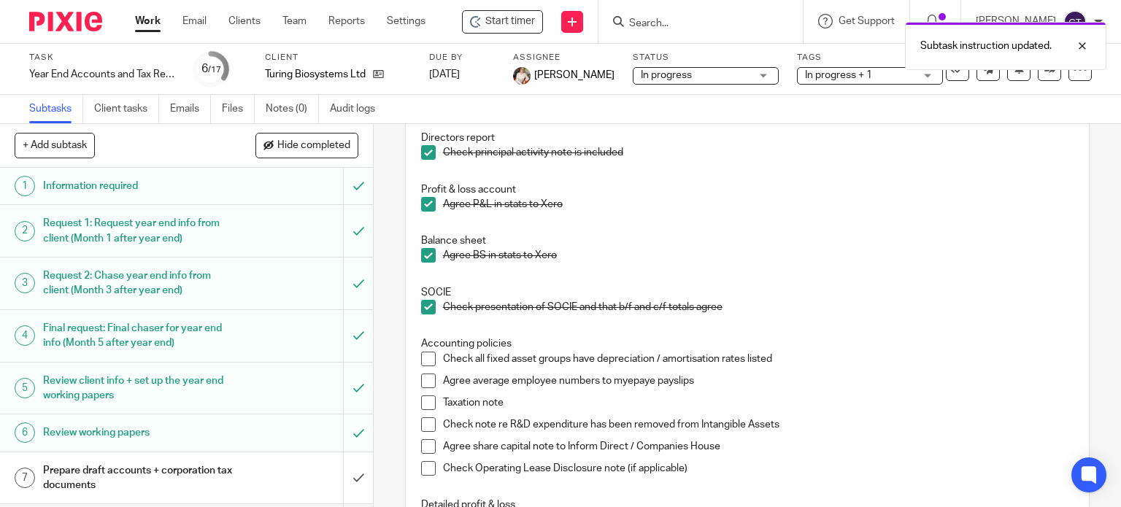
scroll to position [365, 0]
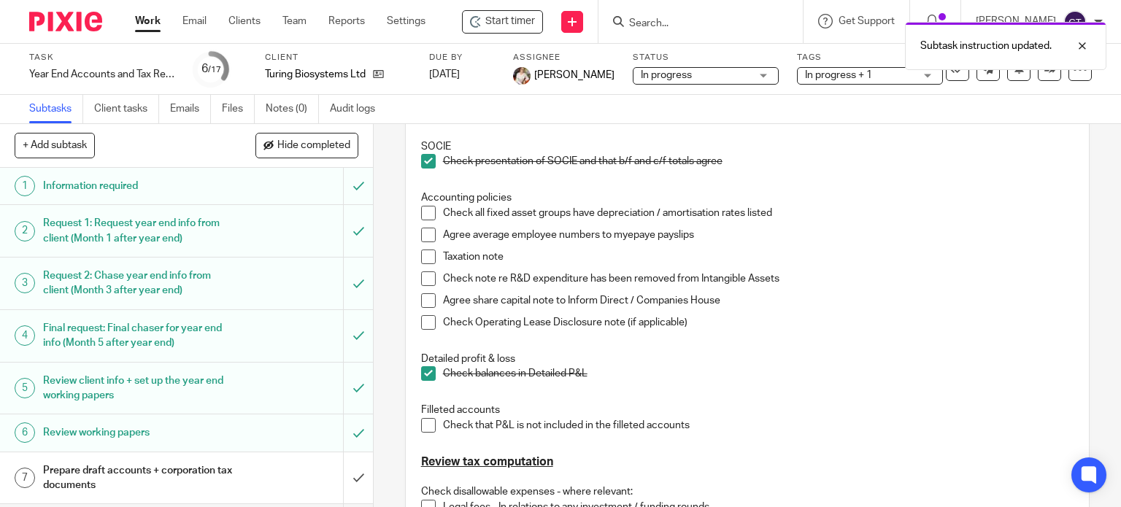
click at [421, 212] on span at bounding box center [428, 213] width 15 height 15
drag, startPoint x: 422, startPoint y: 233, endPoint x: 424, endPoint y: 248, distance: 15.5
click at [422, 234] on span at bounding box center [428, 235] width 15 height 15
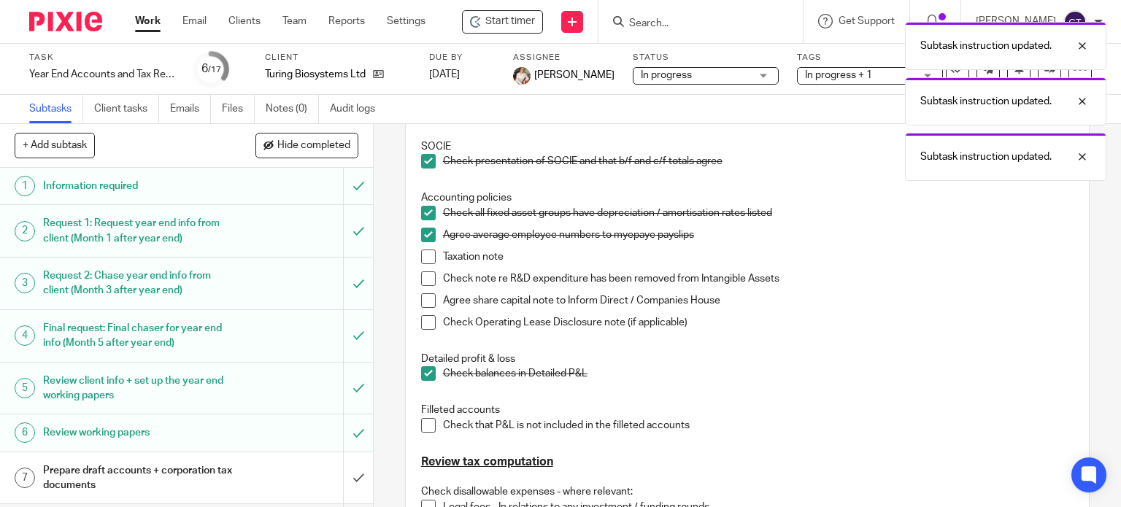
click at [425, 258] on span at bounding box center [428, 257] width 15 height 15
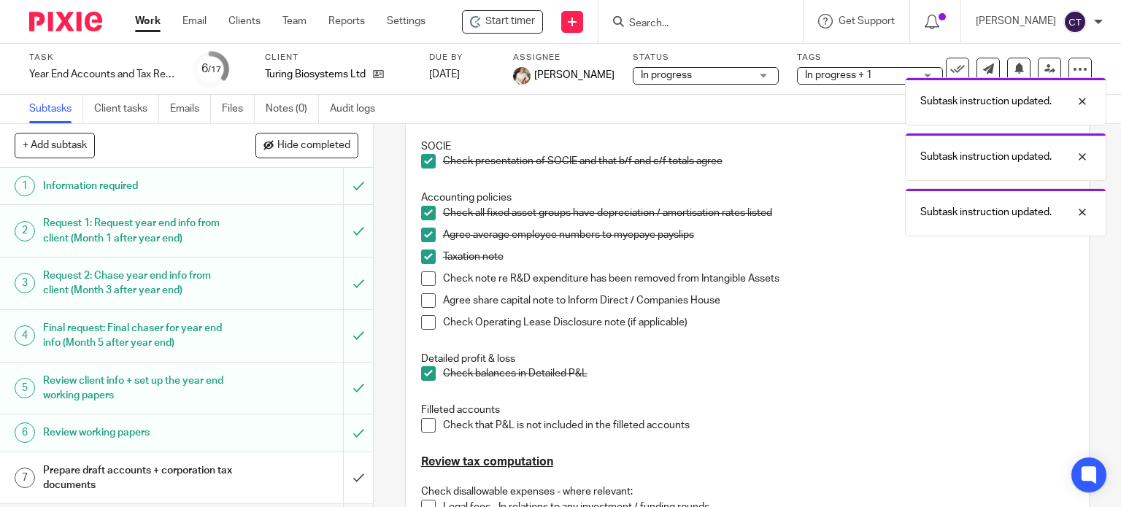
click at [422, 280] on span at bounding box center [428, 279] width 15 height 15
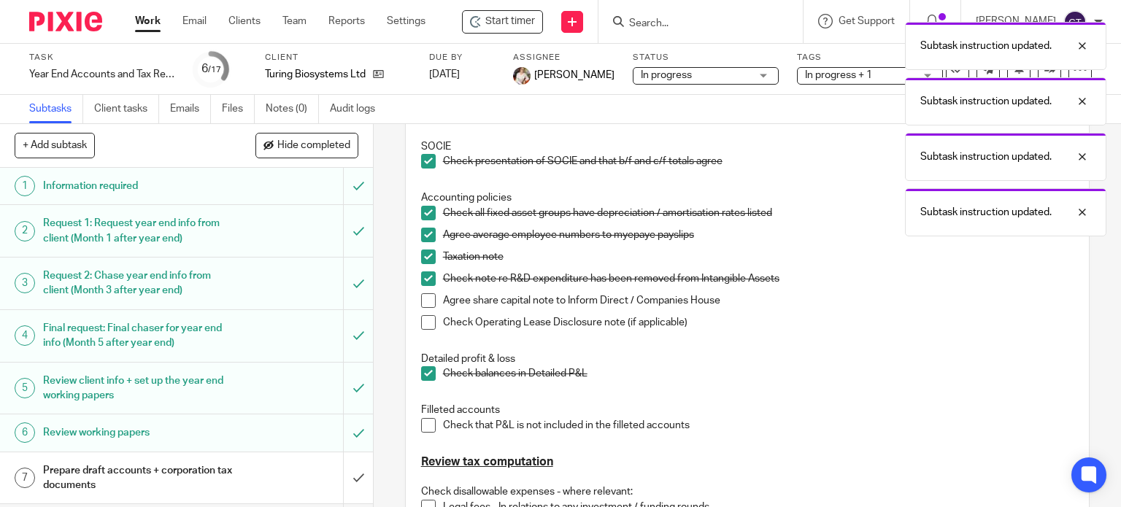
click at [422, 302] on span at bounding box center [428, 300] width 15 height 15
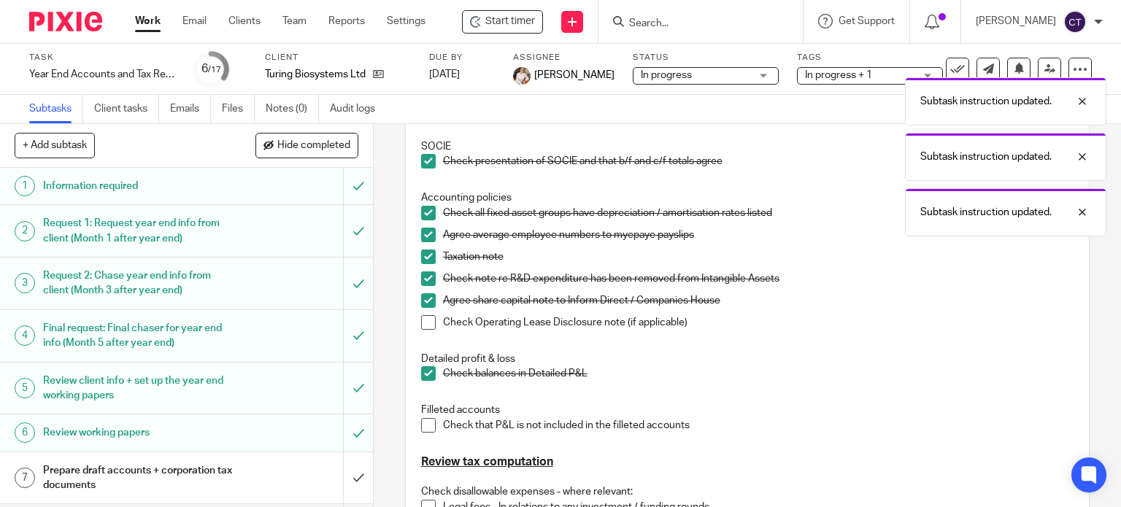
click at [421, 327] on span at bounding box center [428, 322] width 15 height 15
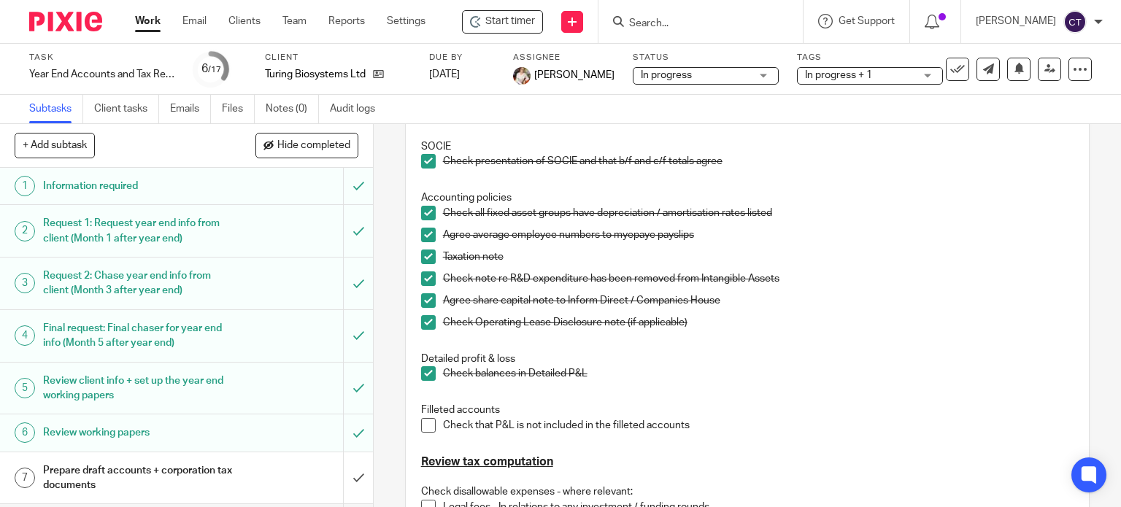
drag, startPoint x: 423, startPoint y: 429, endPoint x: 498, endPoint y: 402, distance: 79.0
click at [422, 429] on span at bounding box center [428, 425] width 15 height 15
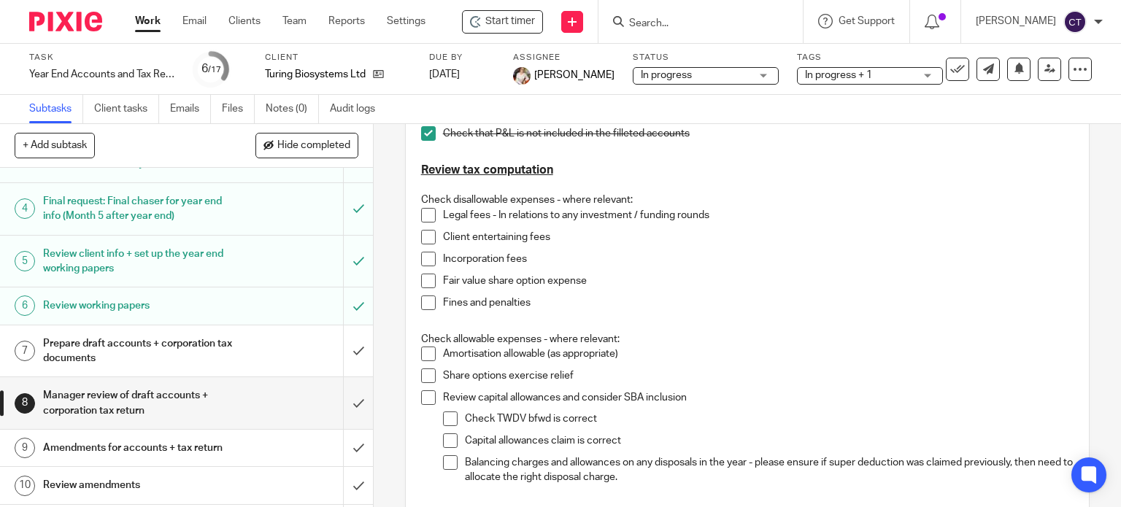
scroll to position [219, 0]
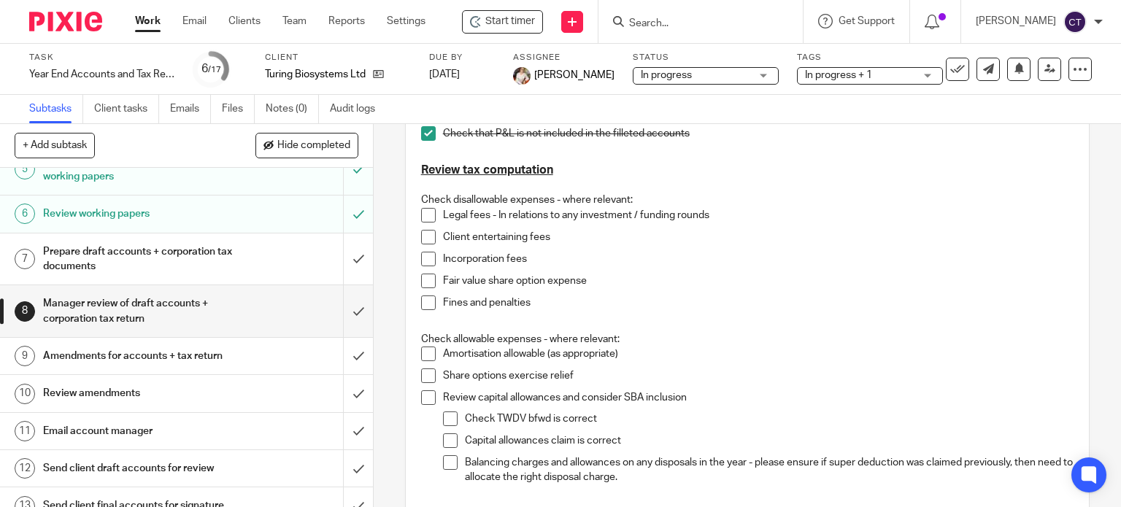
click at [85, 365] on h1 "Amendments for accounts + tax return" at bounding box center [138, 356] width 191 height 22
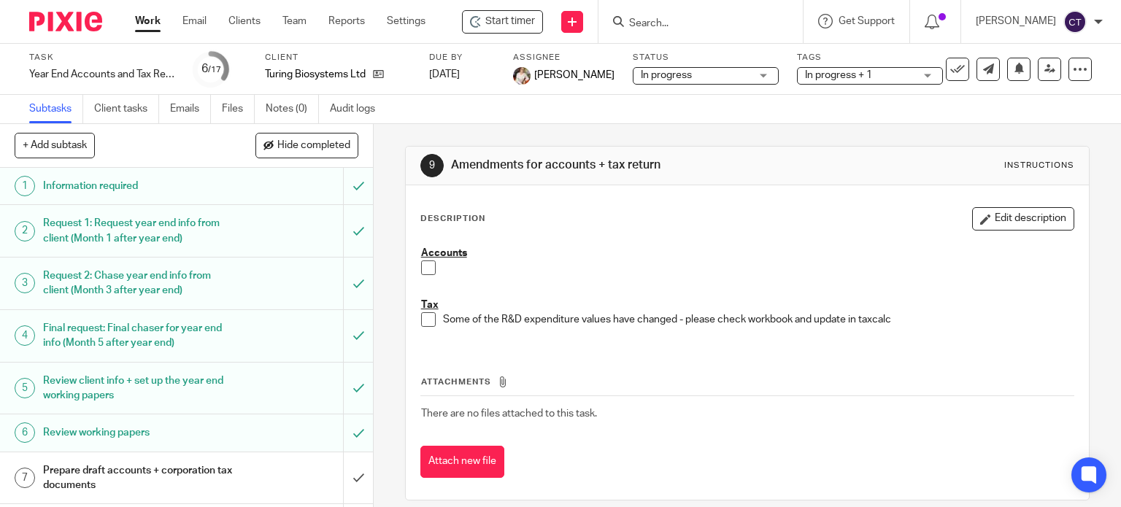
drag, startPoint x: 994, startPoint y: 220, endPoint x: 967, endPoint y: 247, distance: 38.2
click at [994, 221] on button "Edit description" at bounding box center [1023, 218] width 102 height 23
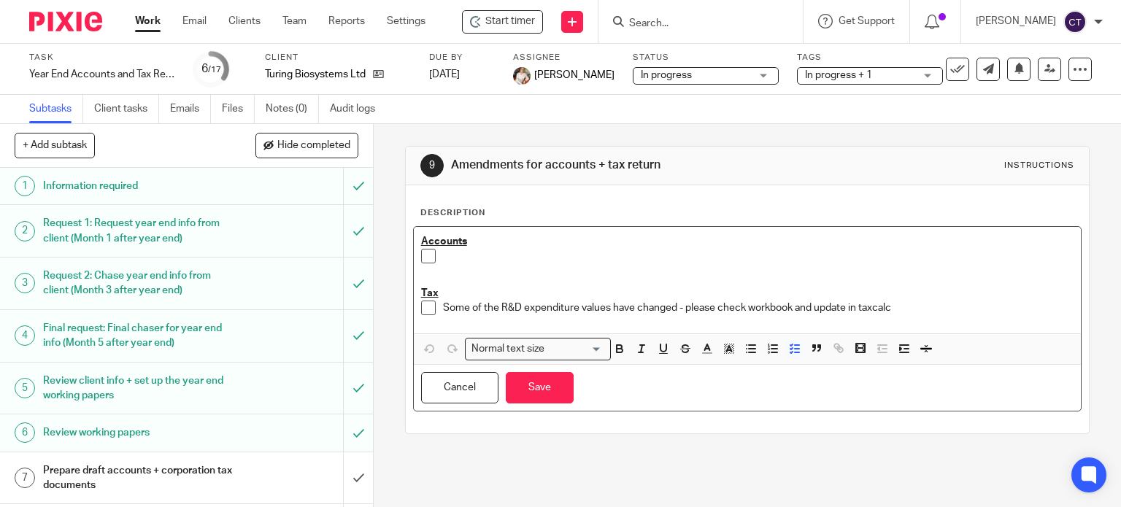
click at [903, 303] on p "Some of the R&D expenditure values have changed - please check workbook and upd…" at bounding box center [758, 308] width 631 height 15
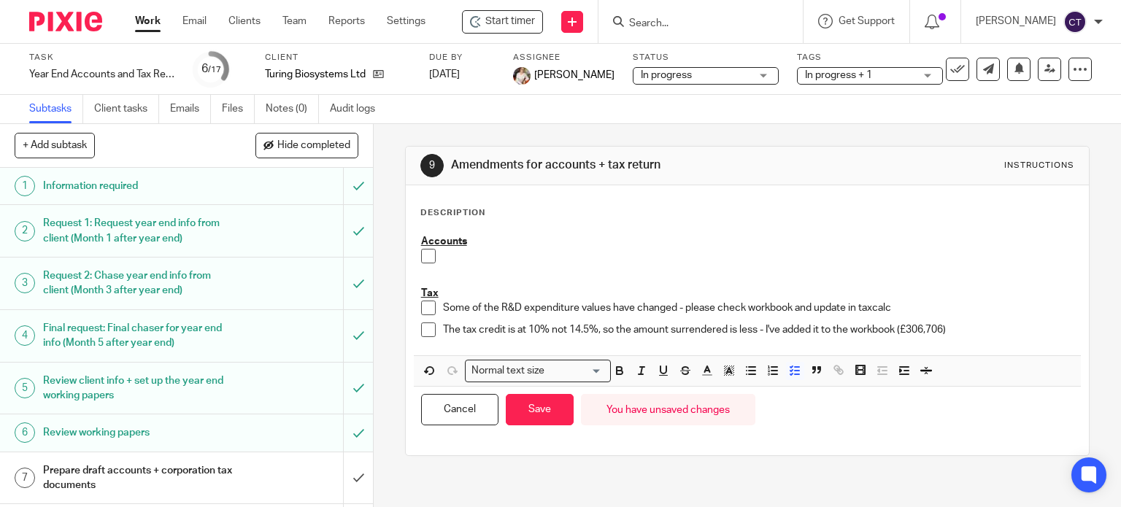
click at [524, 431] on div "Accounts Tax Some of the R&D expenditure values have changed - please check wor…" at bounding box center [747, 329] width 669 height 207
click at [535, 407] on button "Save" at bounding box center [540, 409] width 68 height 31
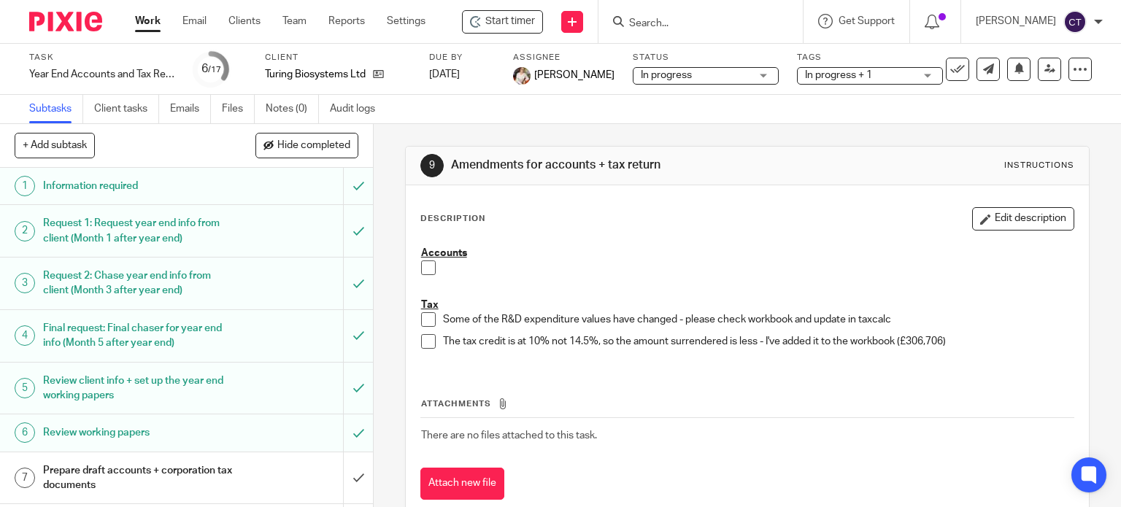
click at [972, 226] on button "Edit description" at bounding box center [1023, 218] width 102 height 23
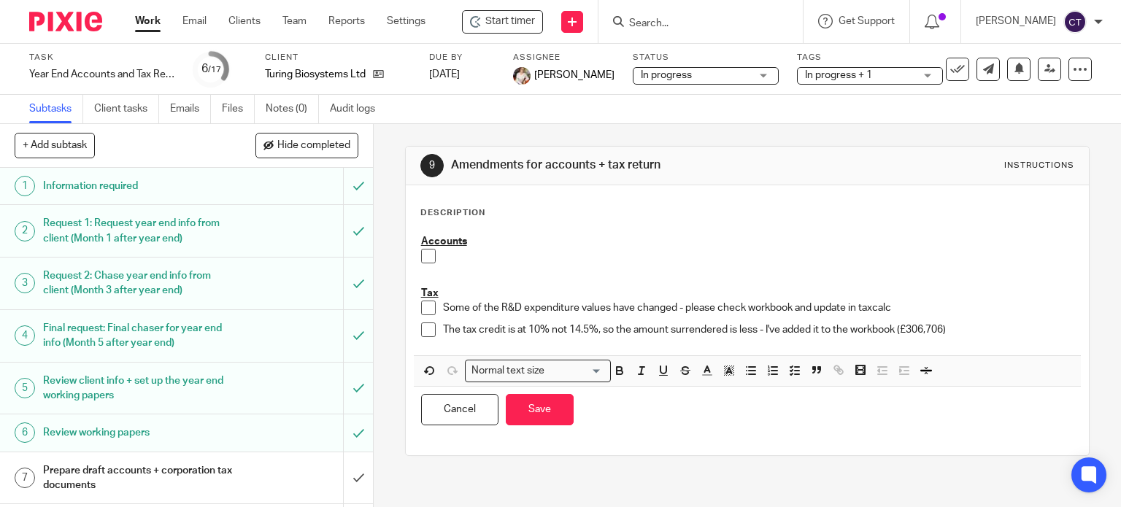
click at [466, 259] on p at bounding box center [758, 256] width 631 height 15
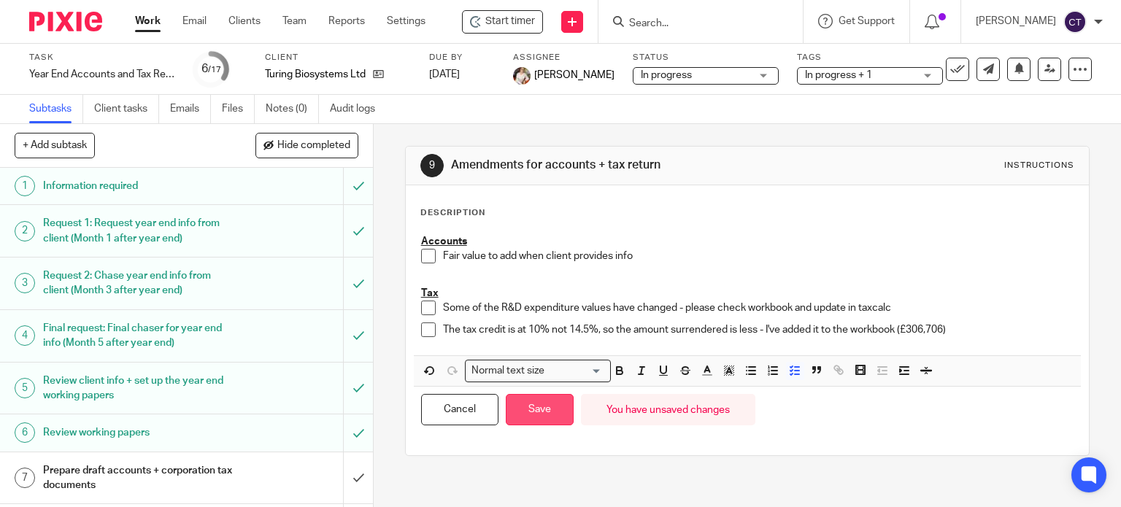
click at [550, 415] on button "Save" at bounding box center [540, 409] width 68 height 31
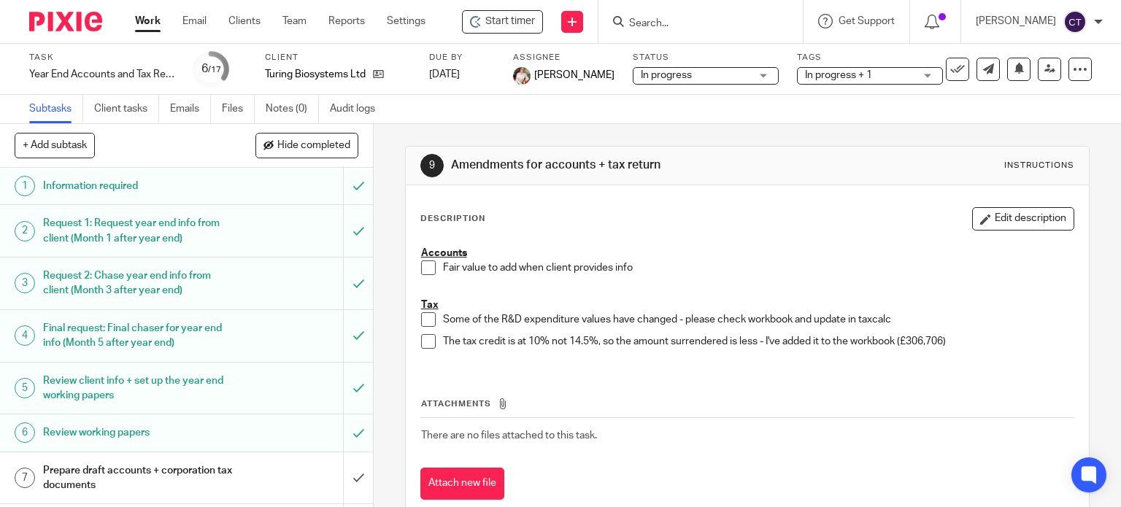
click at [956, 344] on p "The tax credit is at 10% not 14.5%, so the amount surrendered is less - I've ad…" at bounding box center [758, 341] width 631 height 15
click at [998, 218] on button "Edit description" at bounding box center [1023, 218] width 102 height 23
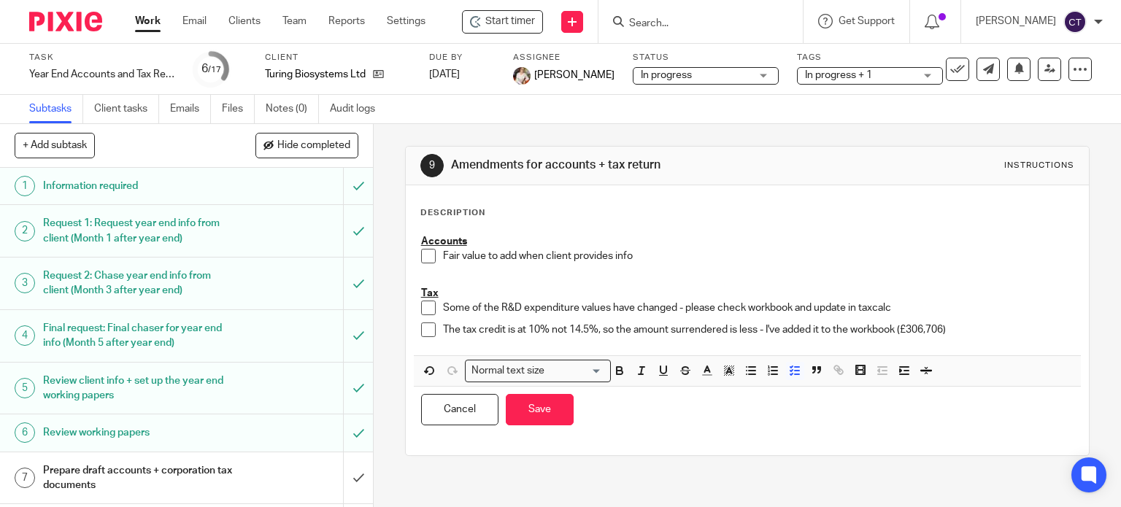
click at [963, 325] on p "The tax credit is at 10% not 14.5%, so the amount surrendered is less - I've ad…" at bounding box center [758, 330] width 631 height 15
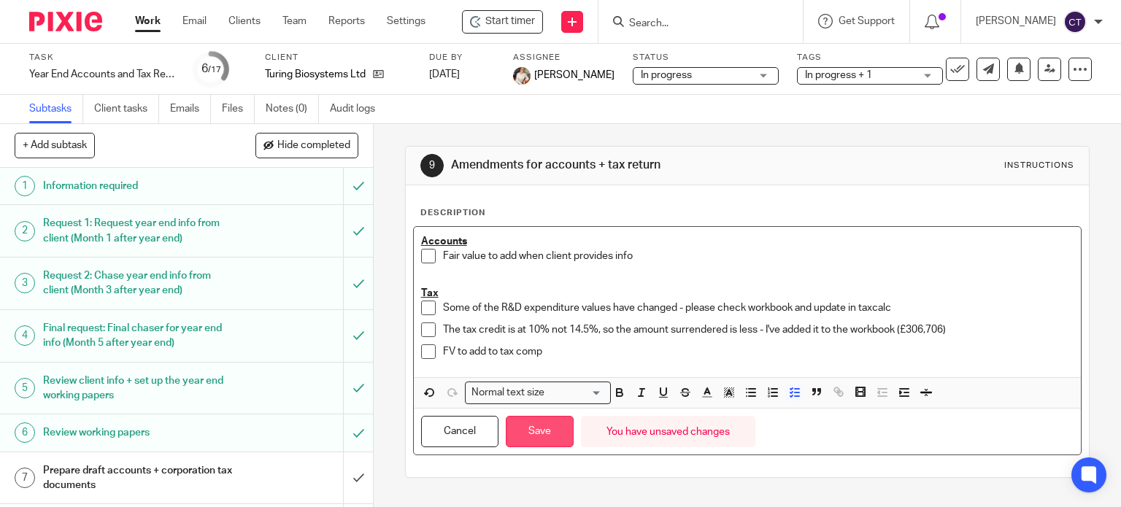
click at [543, 437] on button "Save" at bounding box center [540, 431] width 68 height 31
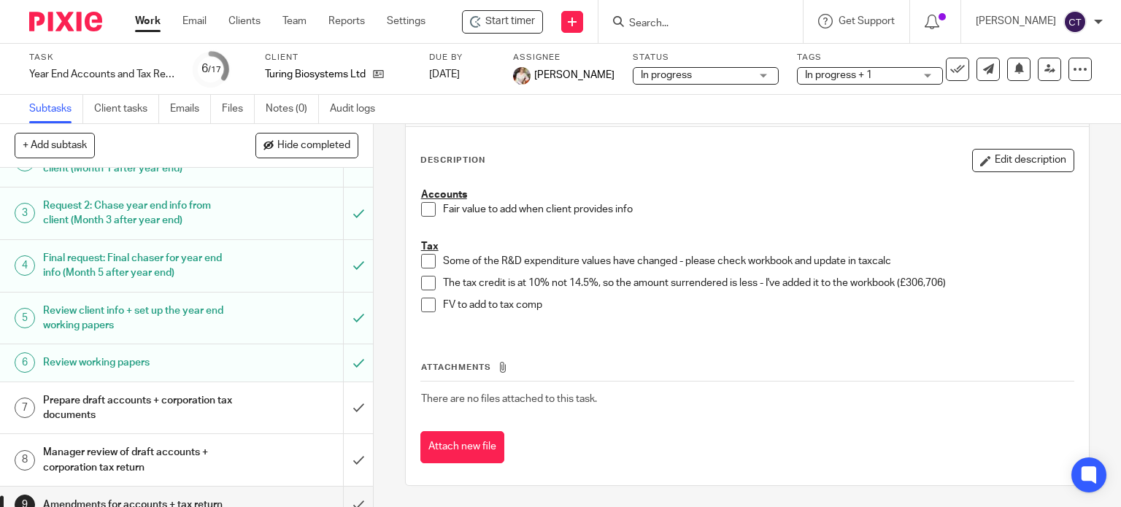
scroll to position [146, 0]
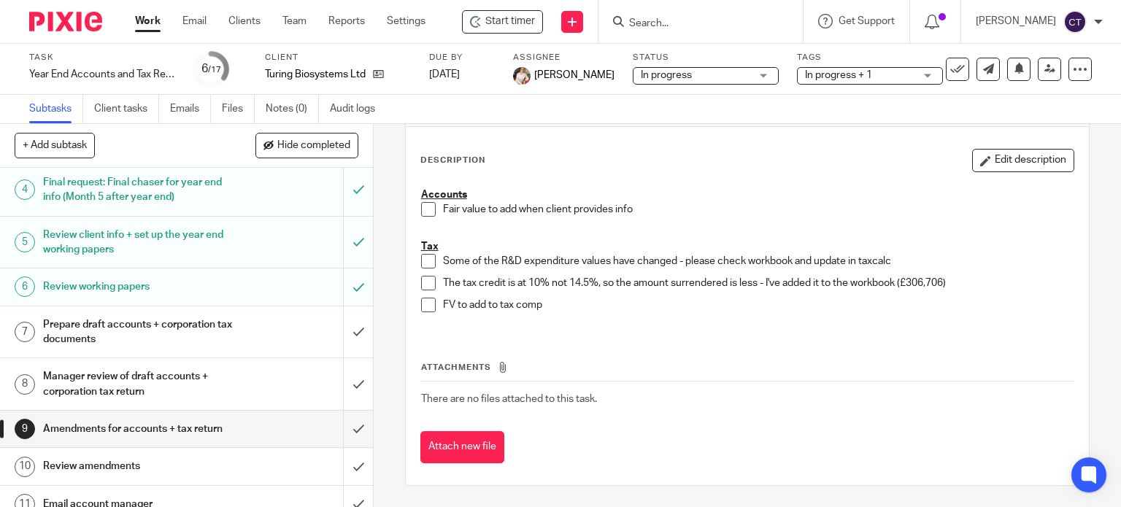
click at [105, 328] on h1 "Prepare draft accounts + corporation tax documents" at bounding box center [138, 332] width 191 height 37
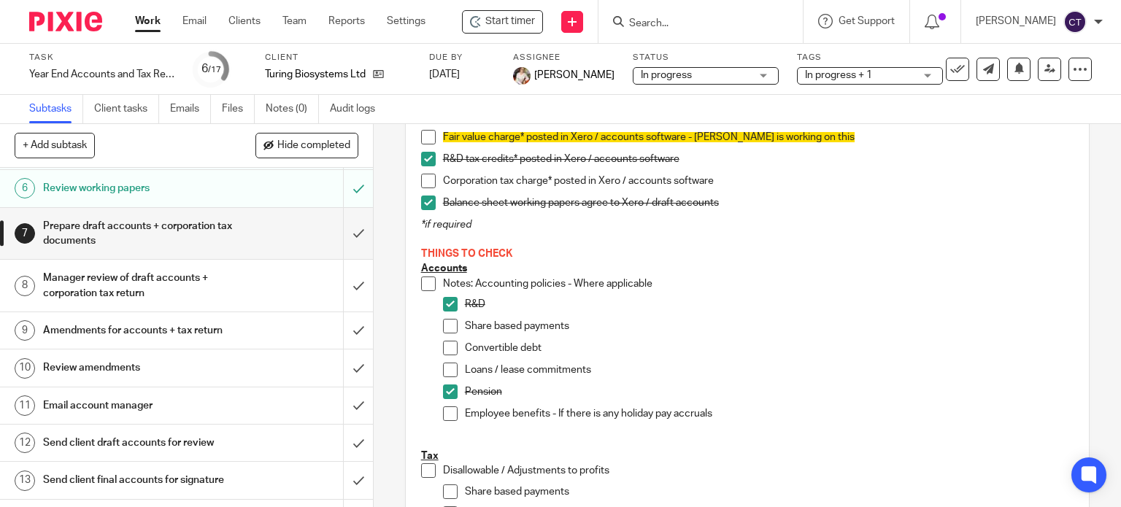
scroll to position [219, 0]
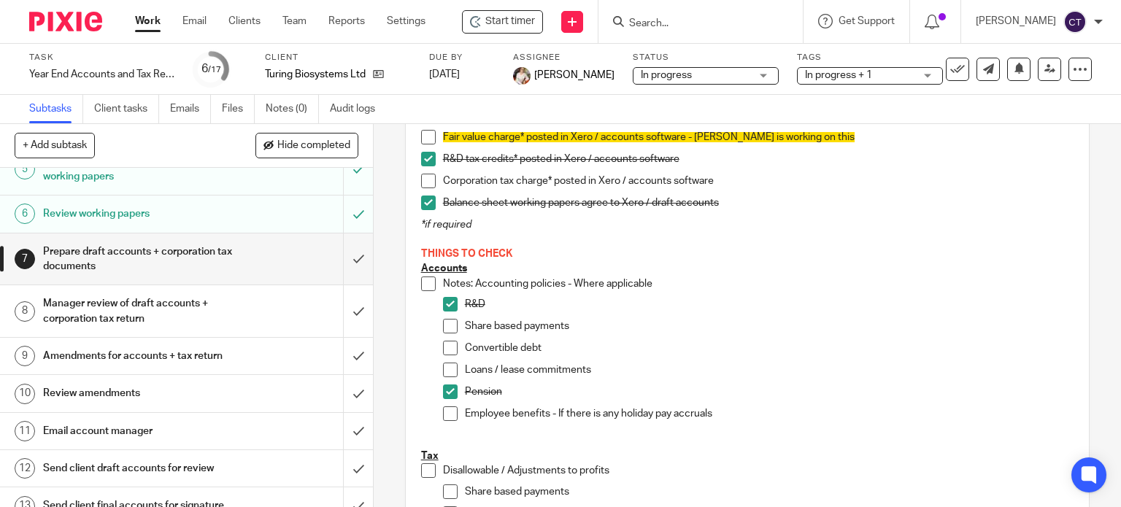
click at [75, 305] on h1 "Manager review of draft accounts + corporation tax return" at bounding box center [138, 311] width 191 height 37
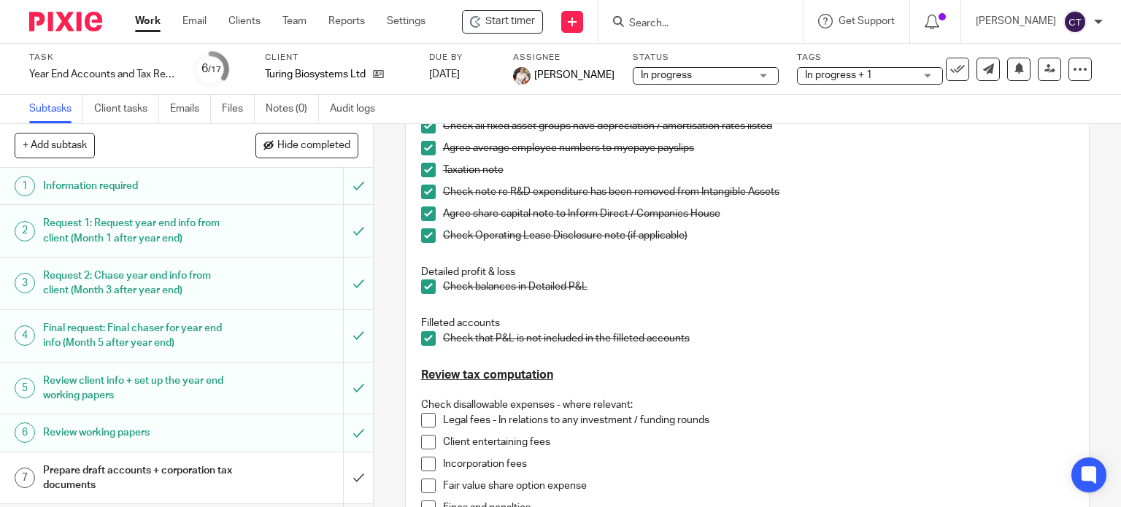
scroll to position [657, 0]
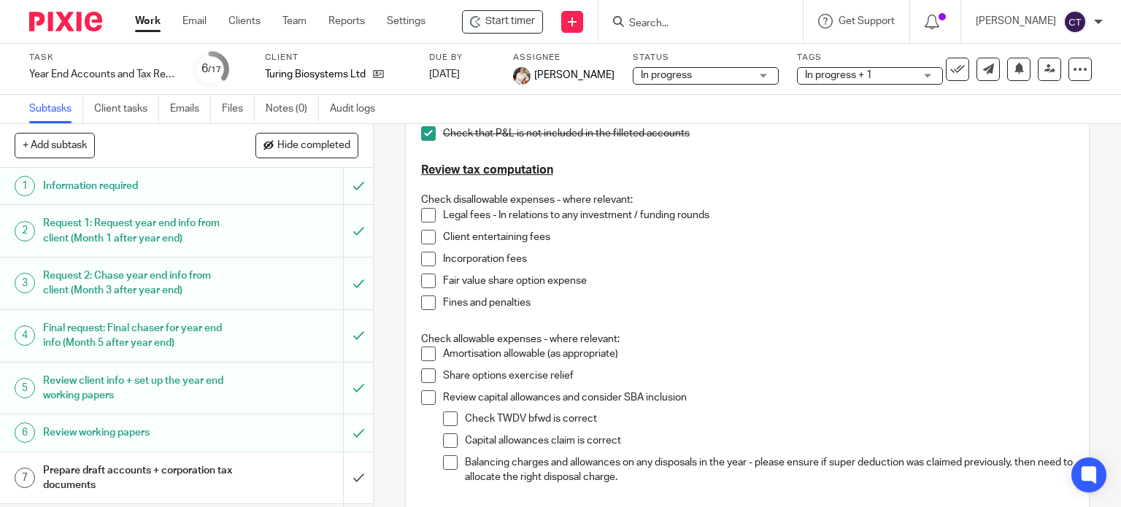
click at [427, 216] on span at bounding box center [428, 215] width 15 height 15
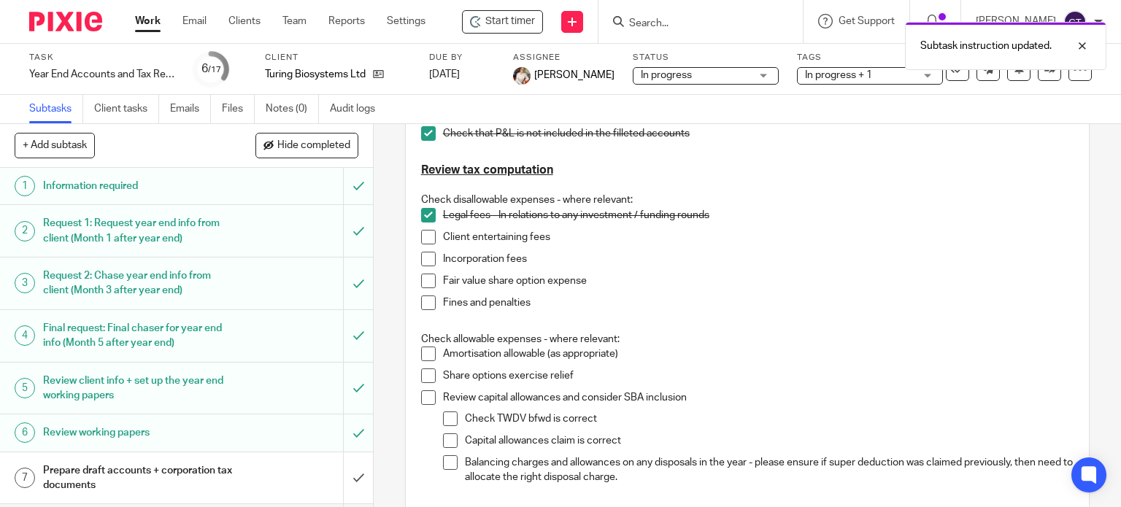
drag, startPoint x: 420, startPoint y: 237, endPoint x: 426, endPoint y: 253, distance: 16.7
click at [421, 237] on span at bounding box center [428, 237] width 15 height 15
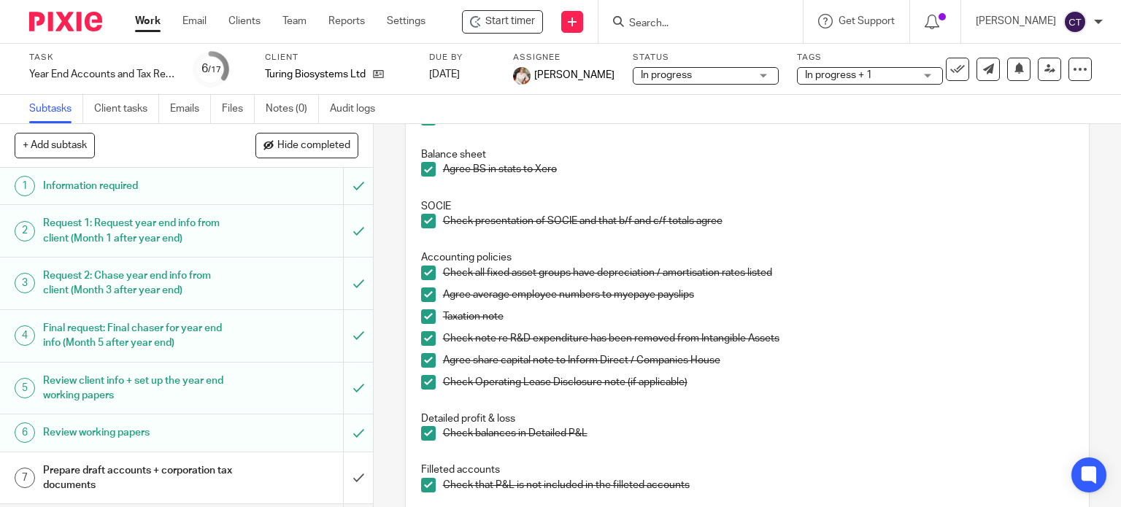
scroll to position [146, 0]
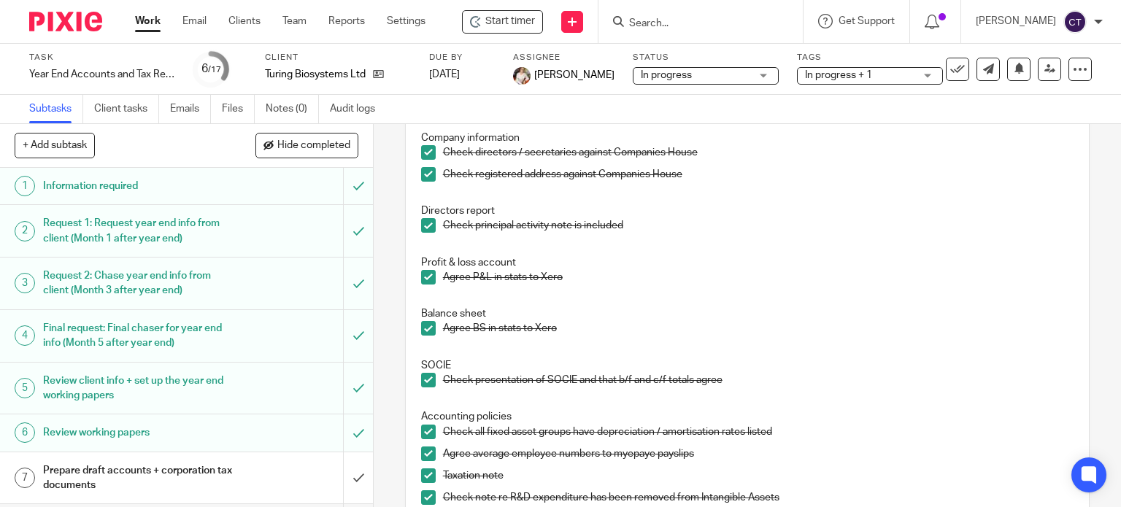
click at [672, 20] on input "Search" at bounding box center [693, 24] width 131 height 13
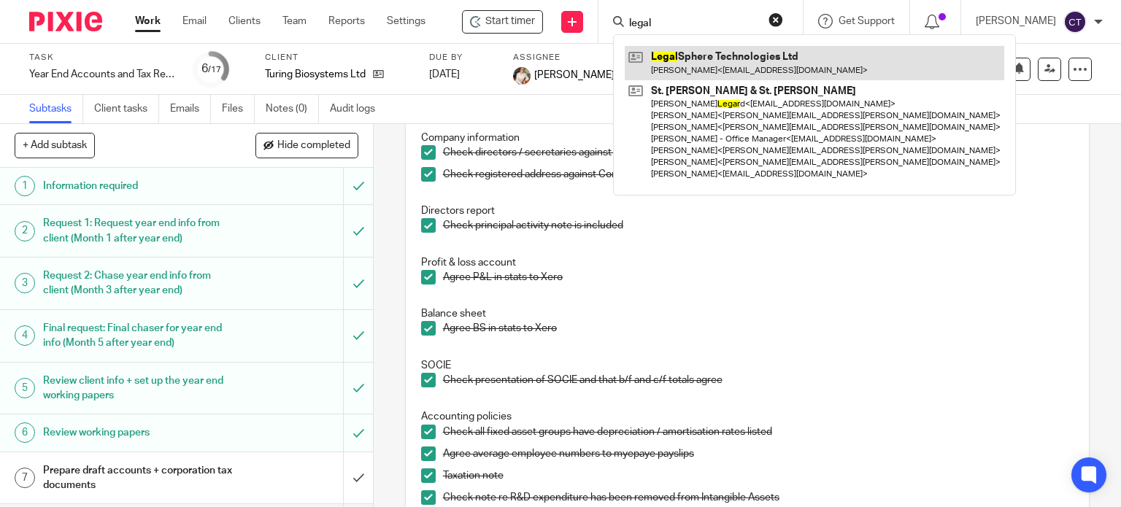
type input "legal"
click at [698, 53] on link at bounding box center [815, 63] width 380 height 34
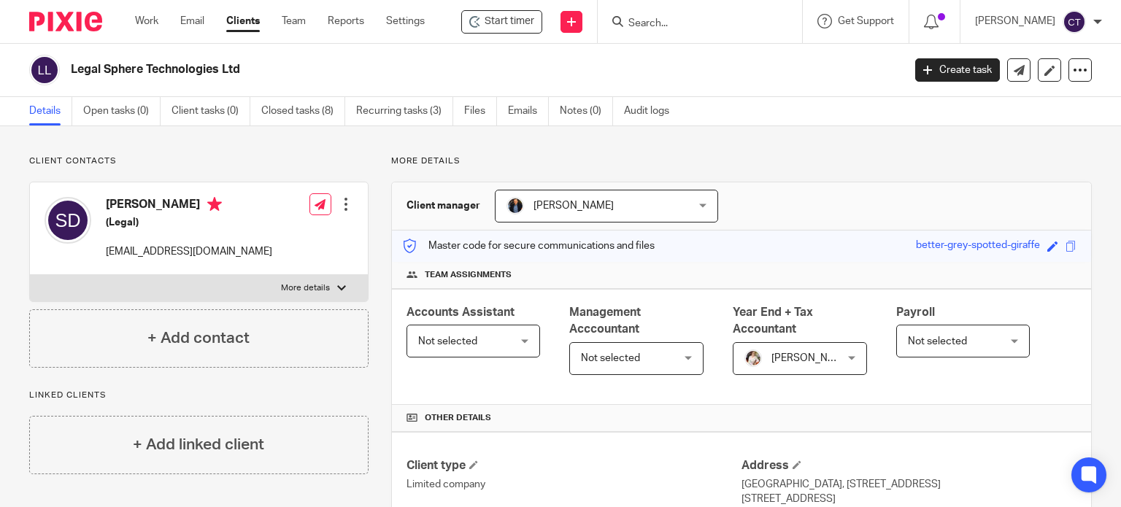
click at [690, 15] on form at bounding box center [704, 21] width 155 height 18
click at [645, 28] on input "Search" at bounding box center [692, 24] width 131 height 13
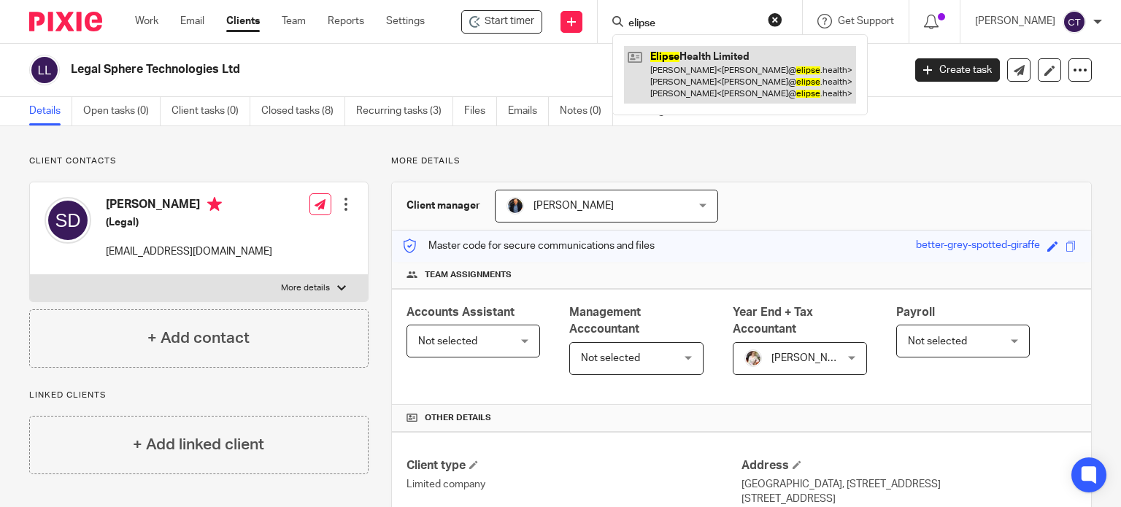
type input "elipse"
click at [686, 74] on link at bounding box center [740, 75] width 232 height 58
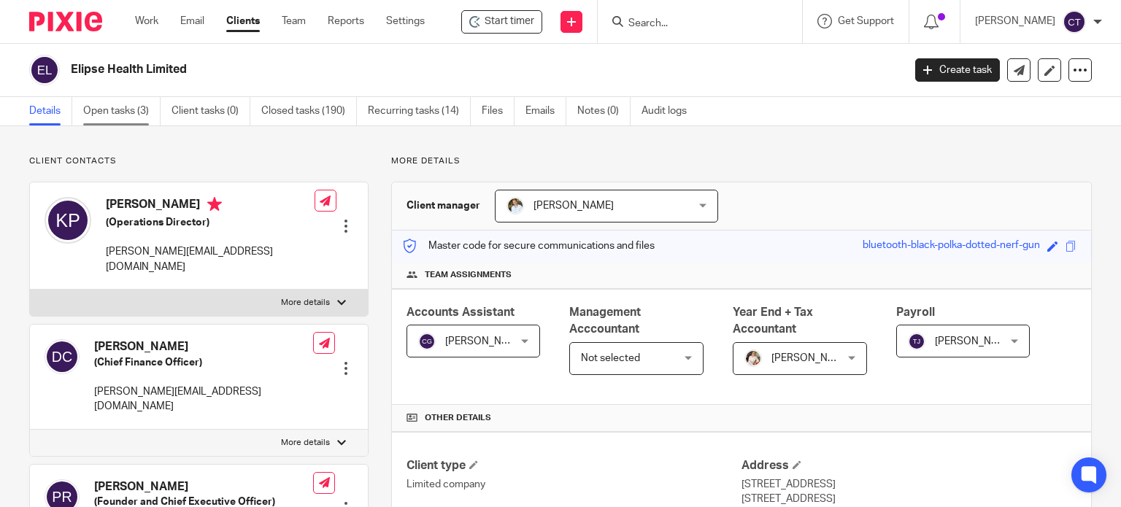
click at [117, 110] on link "Open tasks (3)" at bounding box center [121, 111] width 77 height 28
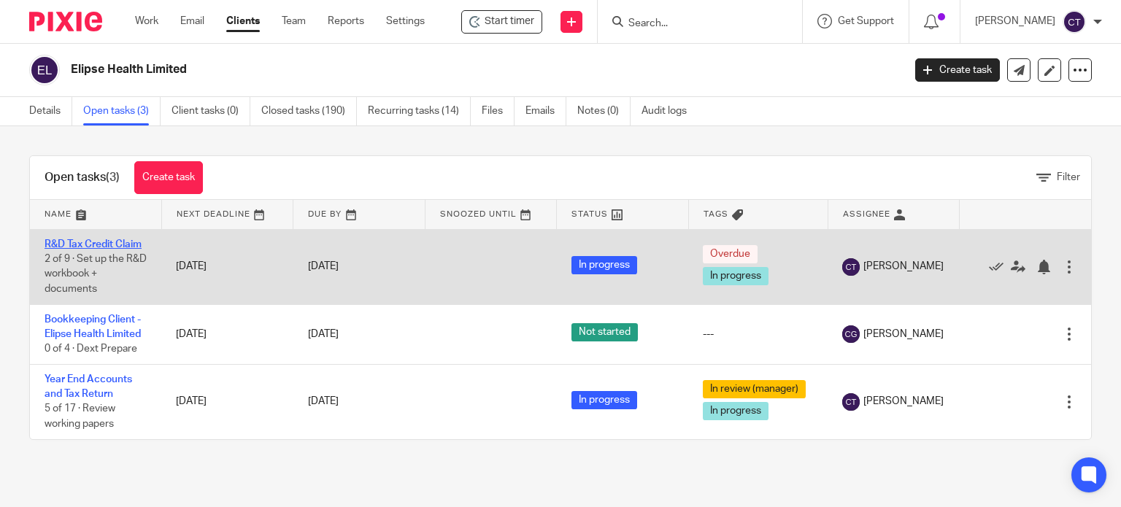
drag, startPoint x: 55, startPoint y: 239, endPoint x: 93, endPoint y: 271, distance: 50.3
click at [55, 239] on link "R&D Tax Credit Claim" at bounding box center [93, 244] width 97 height 10
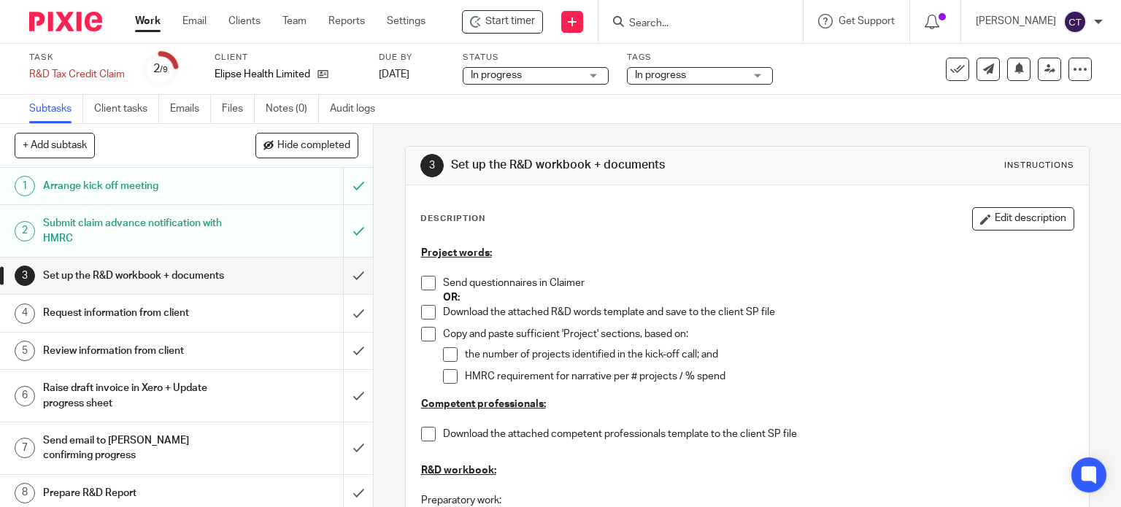
click at [426, 283] on span at bounding box center [428, 283] width 15 height 15
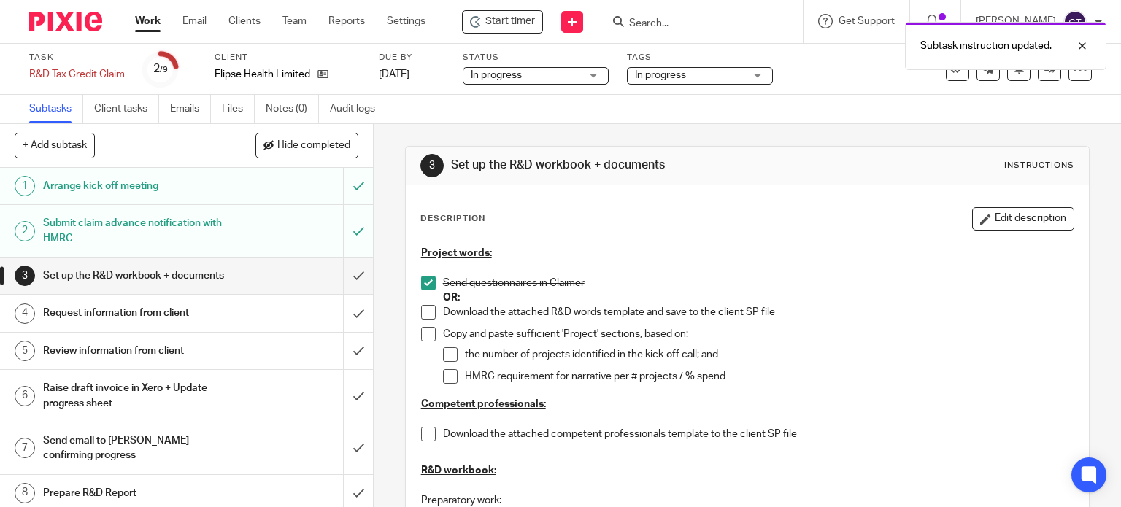
drag, startPoint x: 1031, startPoint y: 219, endPoint x: 918, endPoint y: 242, distance: 115.4
click at [1028, 220] on button "Edit description" at bounding box center [1023, 218] width 102 height 23
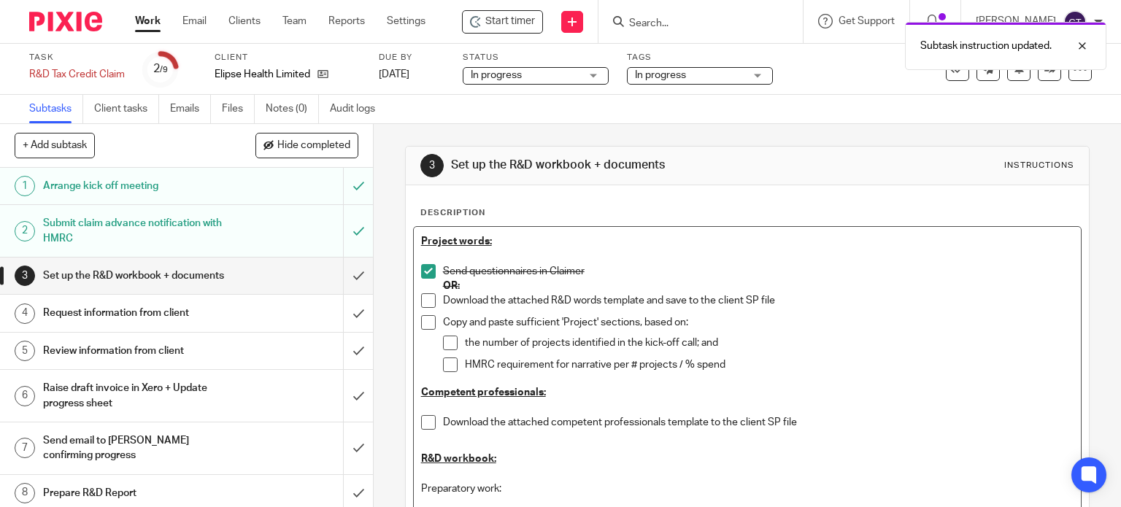
drag, startPoint x: 581, startPoint y: 277, endPoint x: 599, endPoint y: 266, distance: 20.7
click at [588, 272] on div "Send questionnaires in Claimer OR:" at bounding box center [758, 279] width 631 height 30
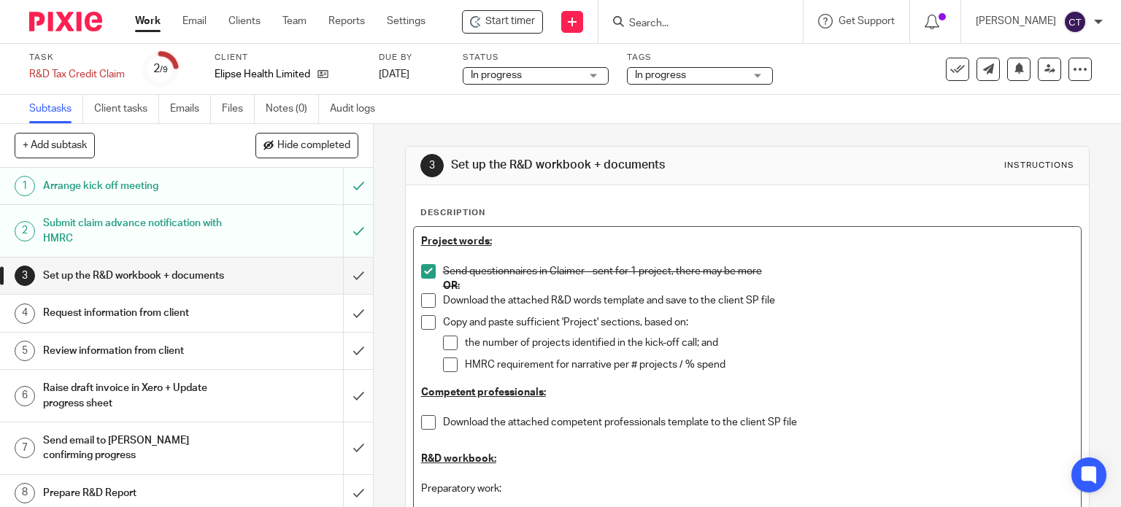
click at [423, 271] on span at bounding box center [428, 271] width 15 height 15
click at [477, 283] on p "OR:" at bounding box center [758, 286] width 631 height 15
drag, startPoint x: 767, startPoint y: 266, endPoint x: 476, endPoint y: 292, distance: 291.7
click at [434, 275] on li "Send questionnaires in Claimer - sent for 1 project, there may be more OR:" at bounding box center [747, 279] width 653 height 30
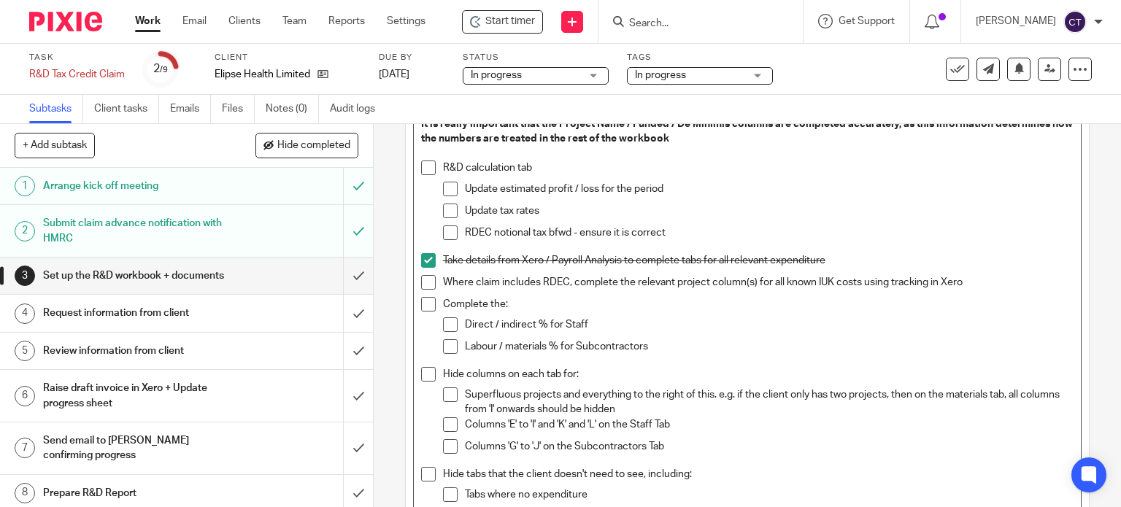
scroll to position [718, 0]
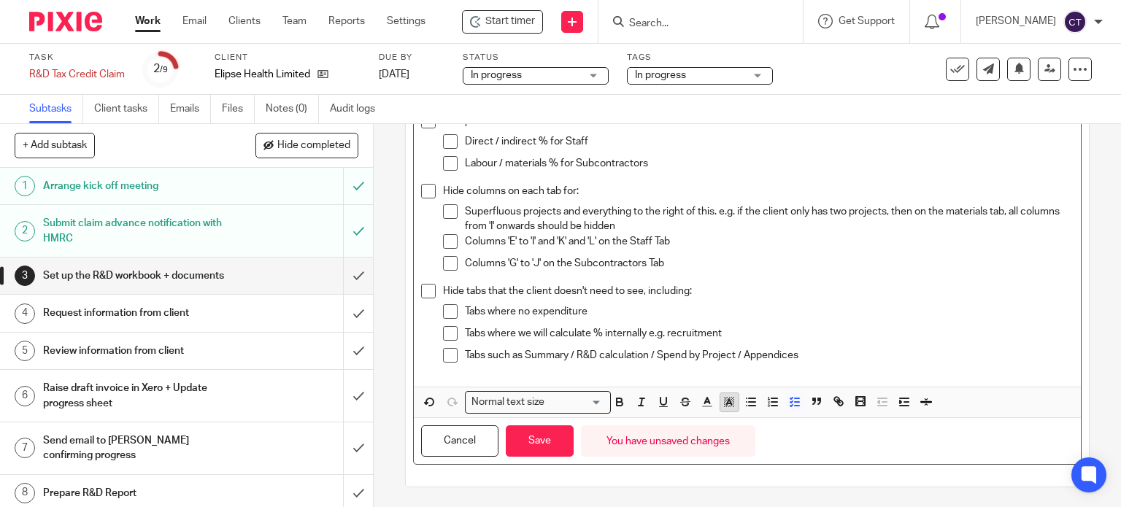
click at [724, 405] on rect "button" at bounding box center [724, 405] width 1 height 1
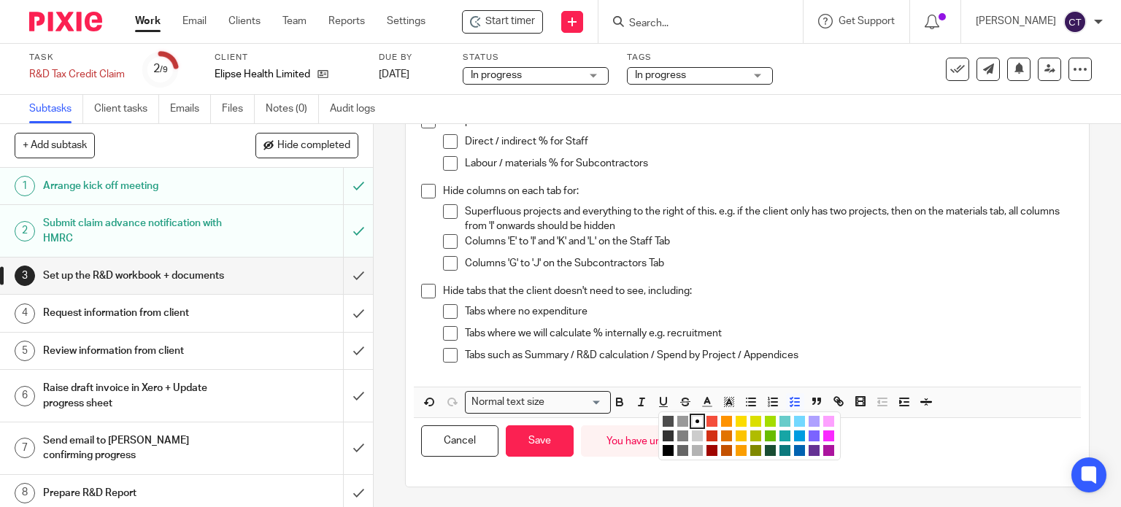
click at [736, 420] on li "color:#FCDC00" at bounding box center [741, 421] width 11 height 11
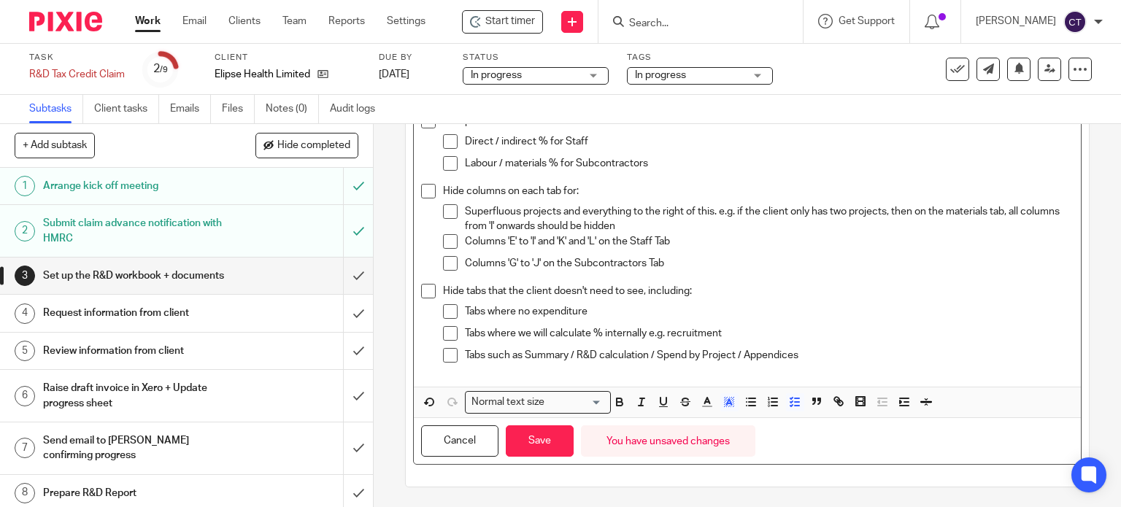
drag, startPoint x: 681, startPoint y: 311, endPoint x: 666, endPoint y: 303, distance: 16.7
click at [679, 309] on p "Tabs where no expenditure" at bounding box center [770, 311] width 610 height 15
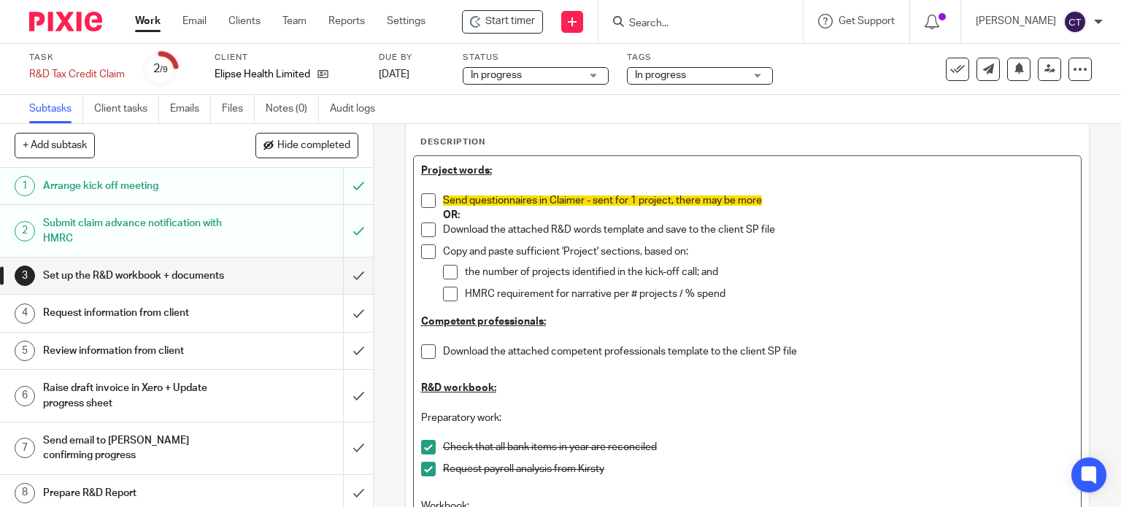
scroll to position [0, 0]
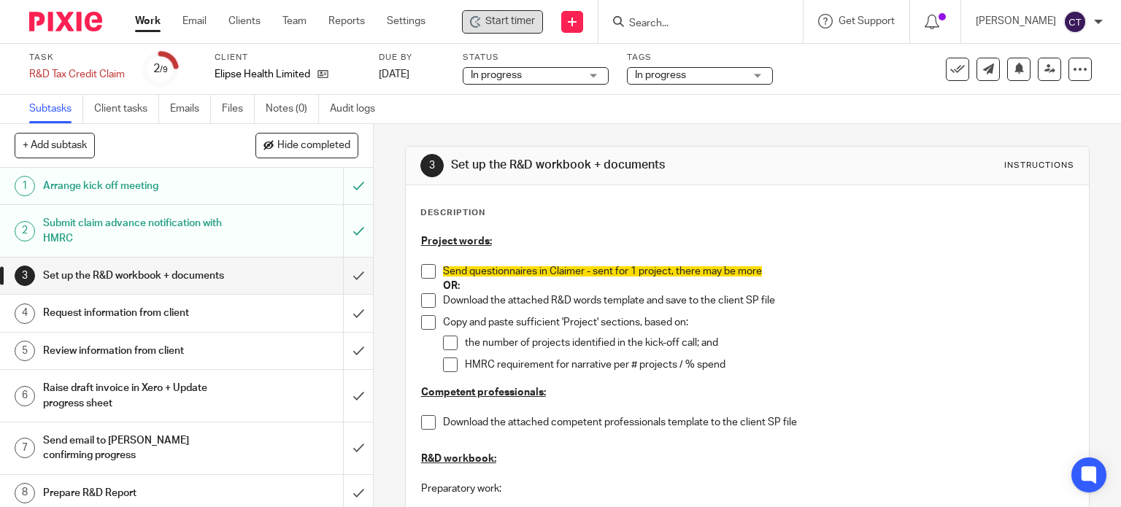
click at [495, 18] on span "Start timer" at bounding box center [510, 21] width 50 height 15
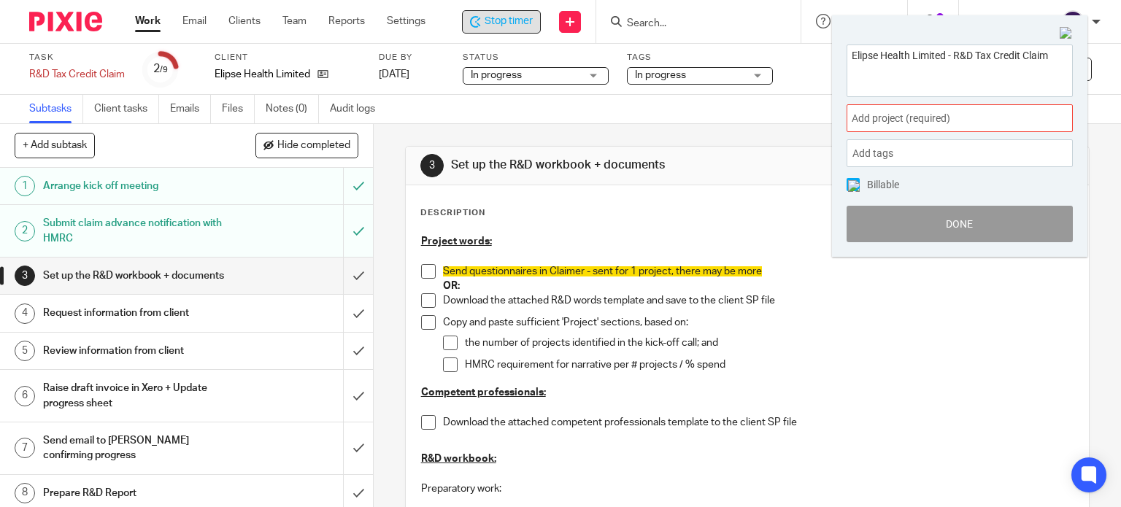
click at [889, 110] on div "Add project (required) :" at bounding box center [960, 118] width 226 height 28
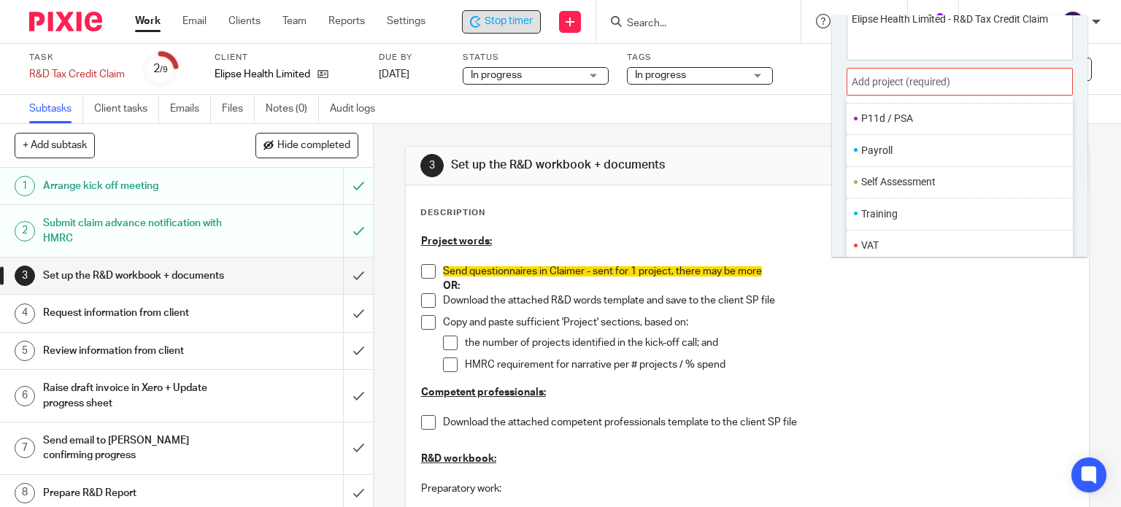
scroll to position [72, 0]
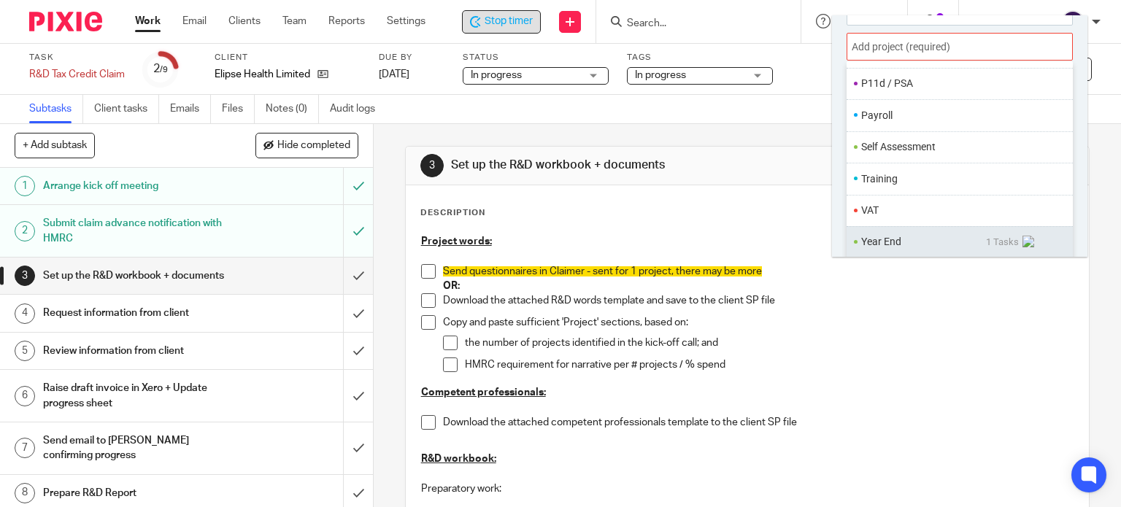
click at [885, 241] on li "Year End" at bounding box center [923, 241] width 125 height 15
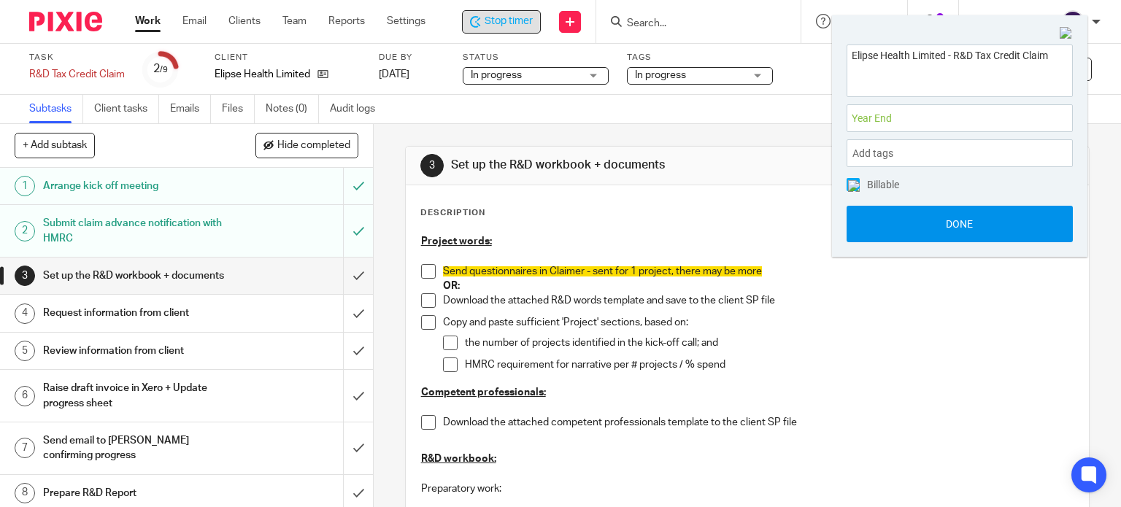
click at [883, 240] on button "Done" at bounding box center [960, 224] width 226 height 37
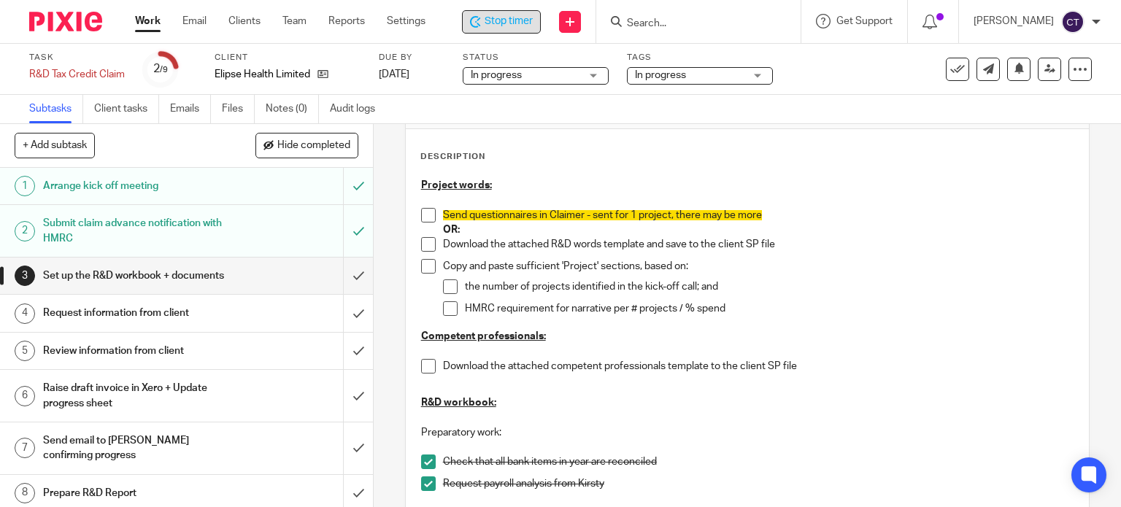
scroll to position [146, 0]
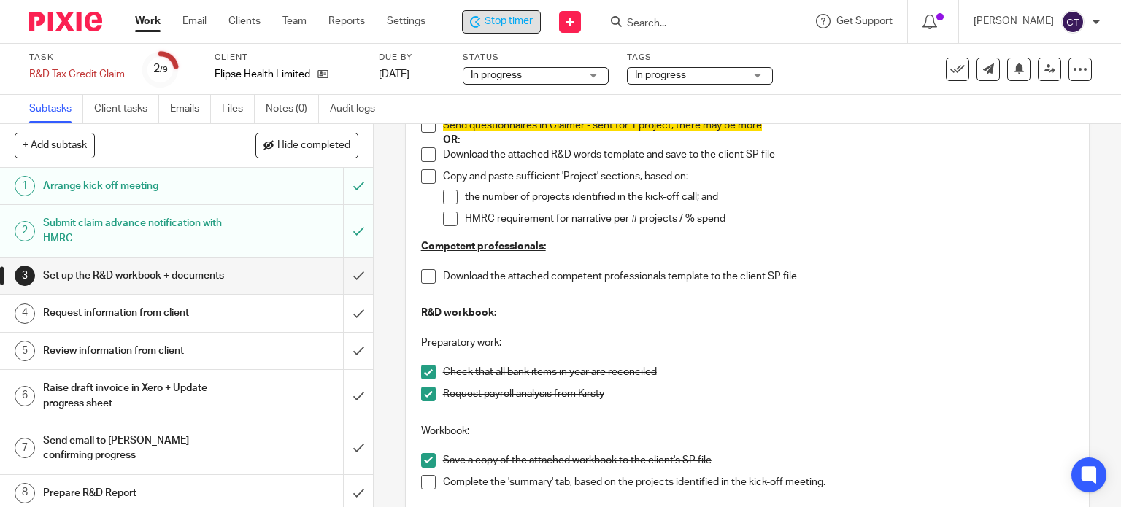
click at [421, 273] on span at bounding box center [428, 276] width 15 height 15
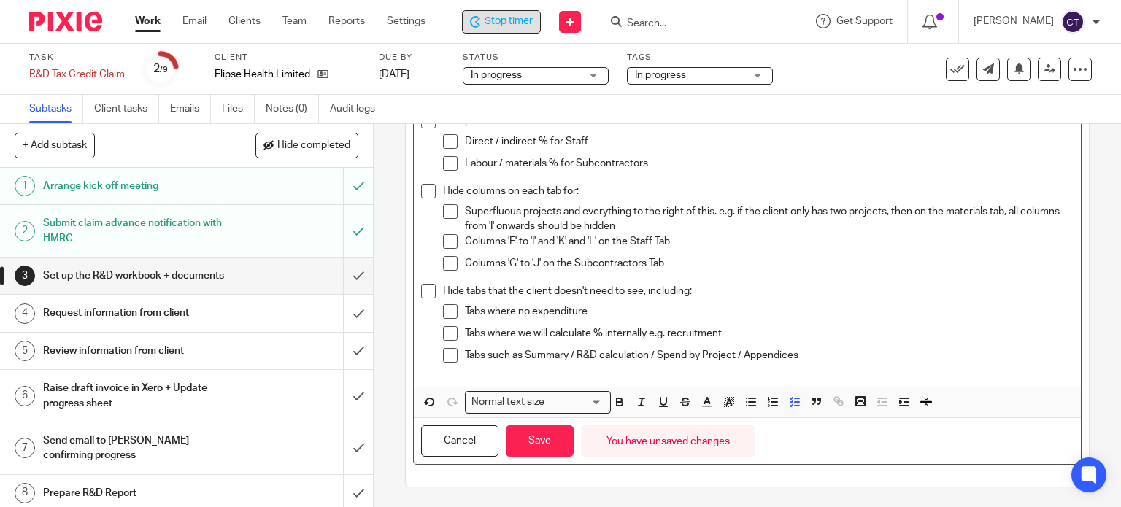
scroll to position [353, 0]
